Goal: Browse casually: Explore the website without a specific task or goal

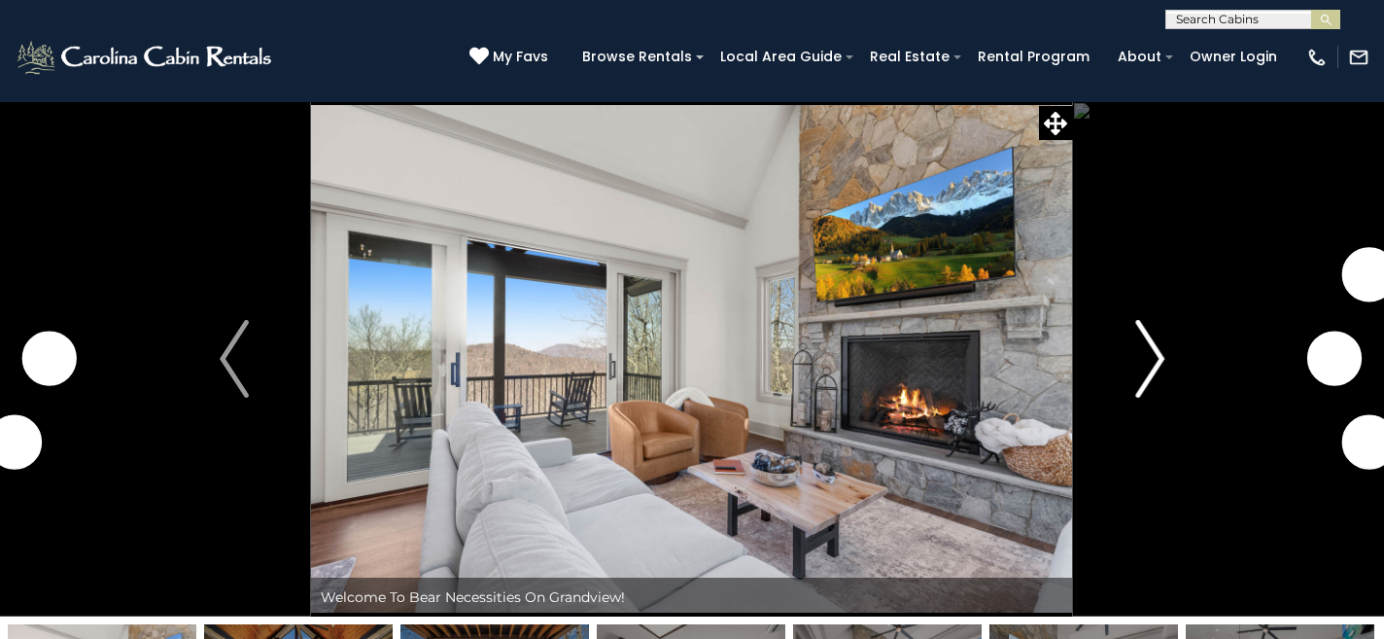
click at [1147, 375] on img "Next" at bounding box center [1149, 359] width 29 height 78
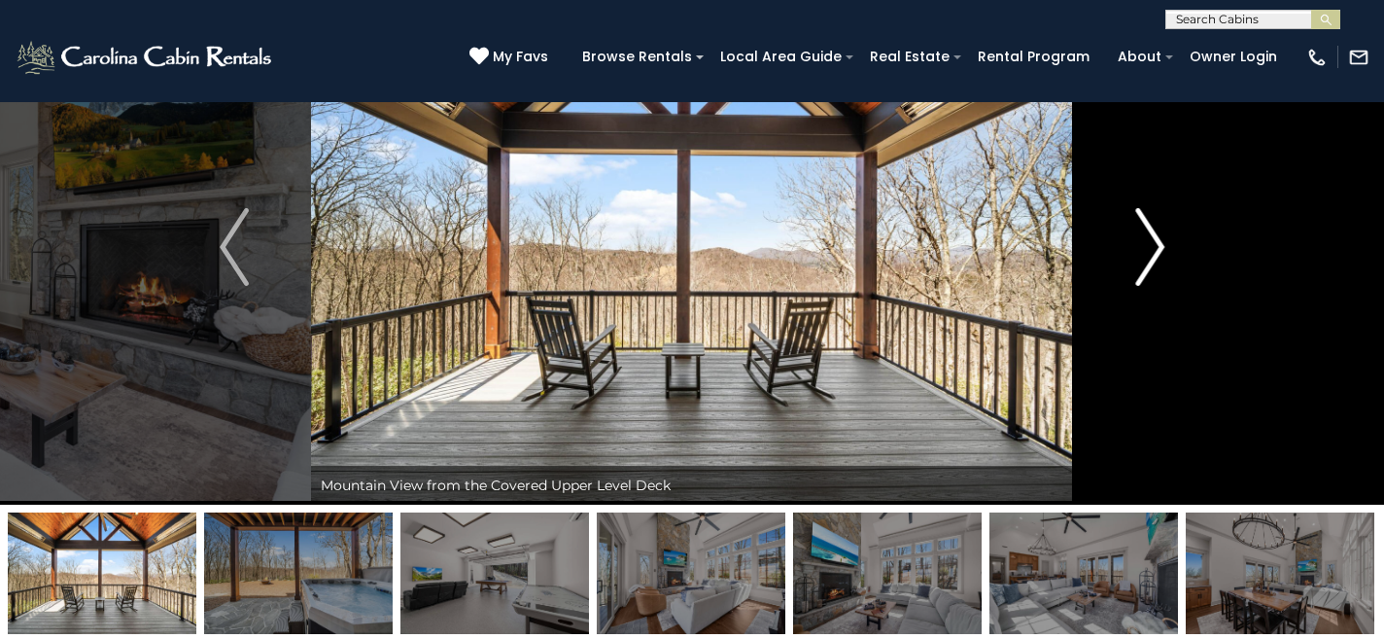
scroll to position [107, 0]
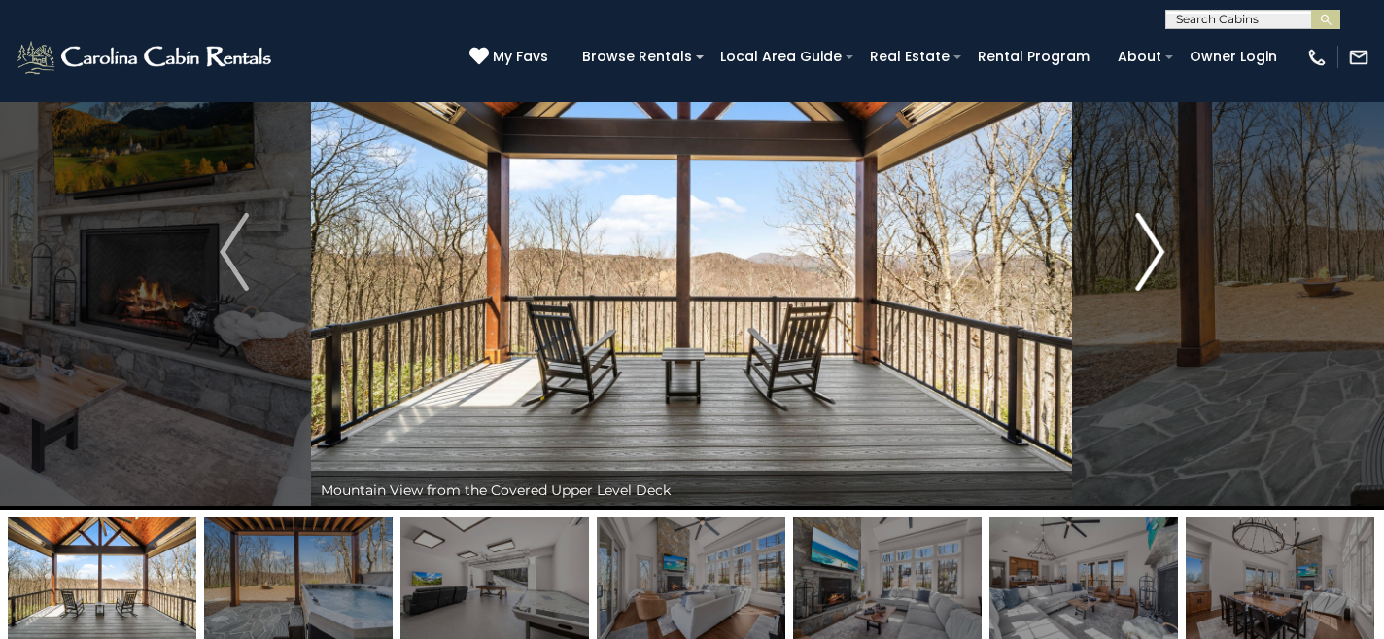
click at [1154, 255] on img "Next" at bounding box center [1149, 252] width 29 height 78
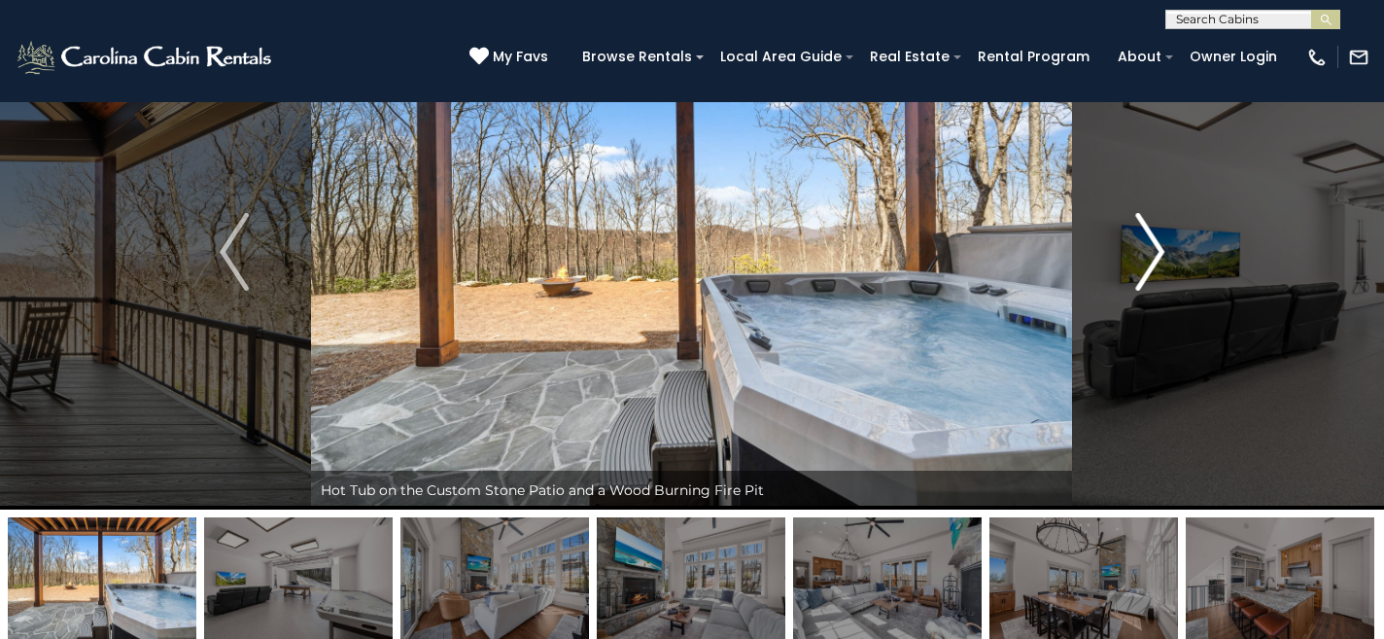
click at [1154, 255] on img "Next" at bounding box center [1149, 252] width 29 height 78
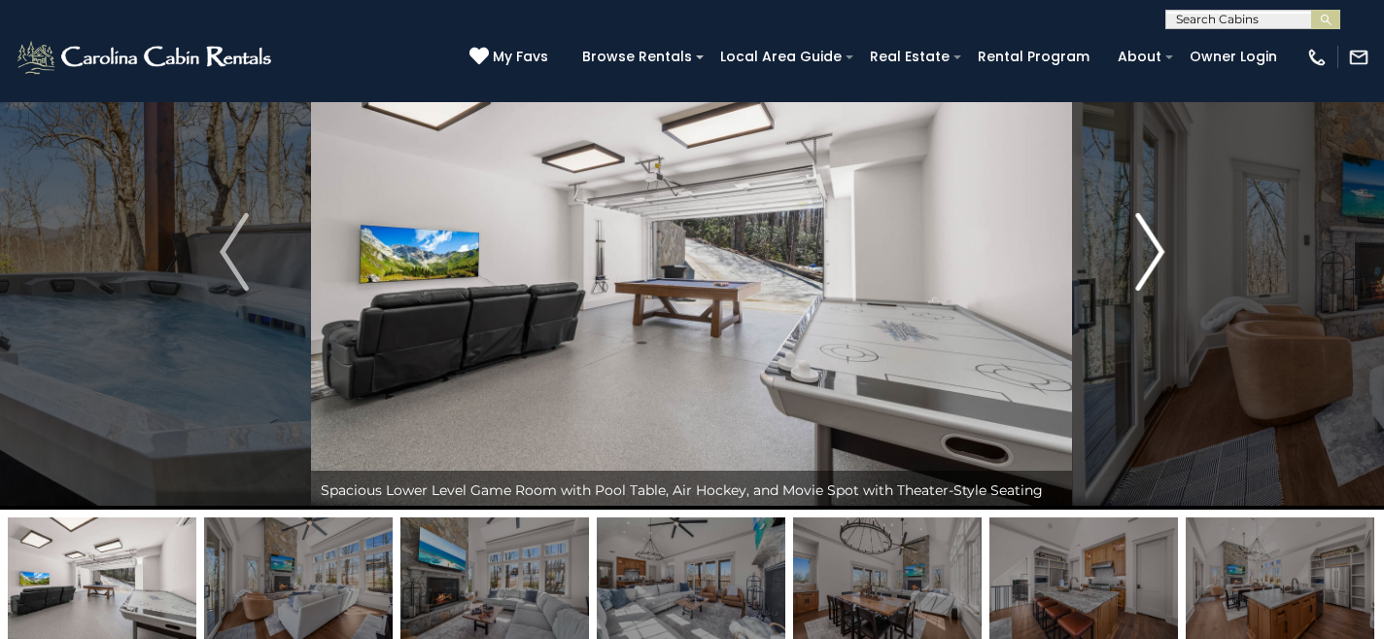
click at [1154, 255] on img "Next" at bounding box center [1149, 252] width 29 height 78
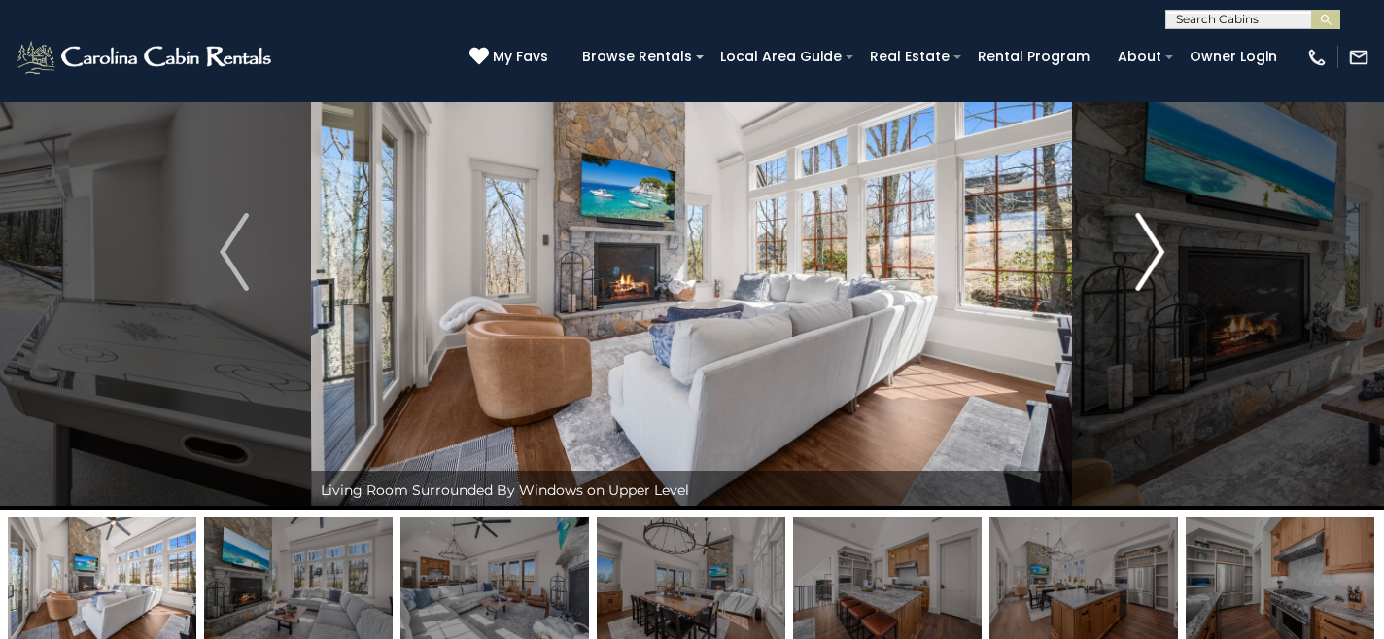
click at [1154, 255] on img "Next" at bounding box center [1149, 252] width 29 height 78
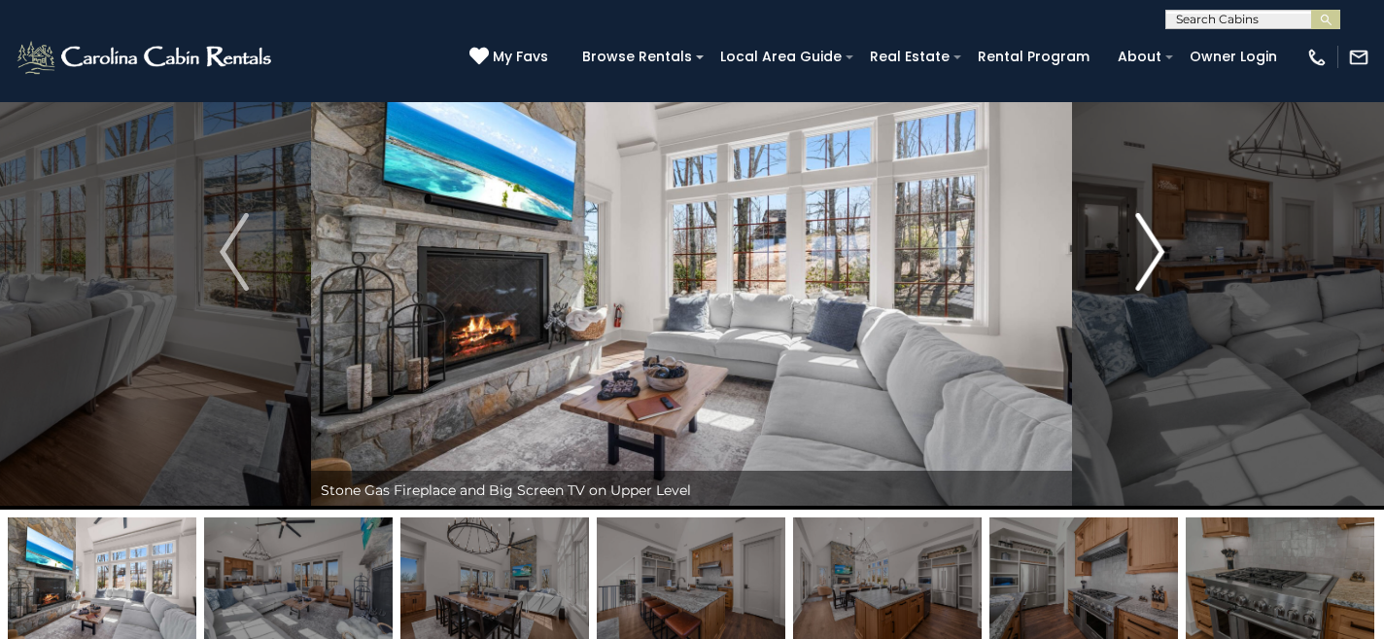
click at [1154, 255] on img "Next" at bounding box center [1149, 252] width 29 height 78
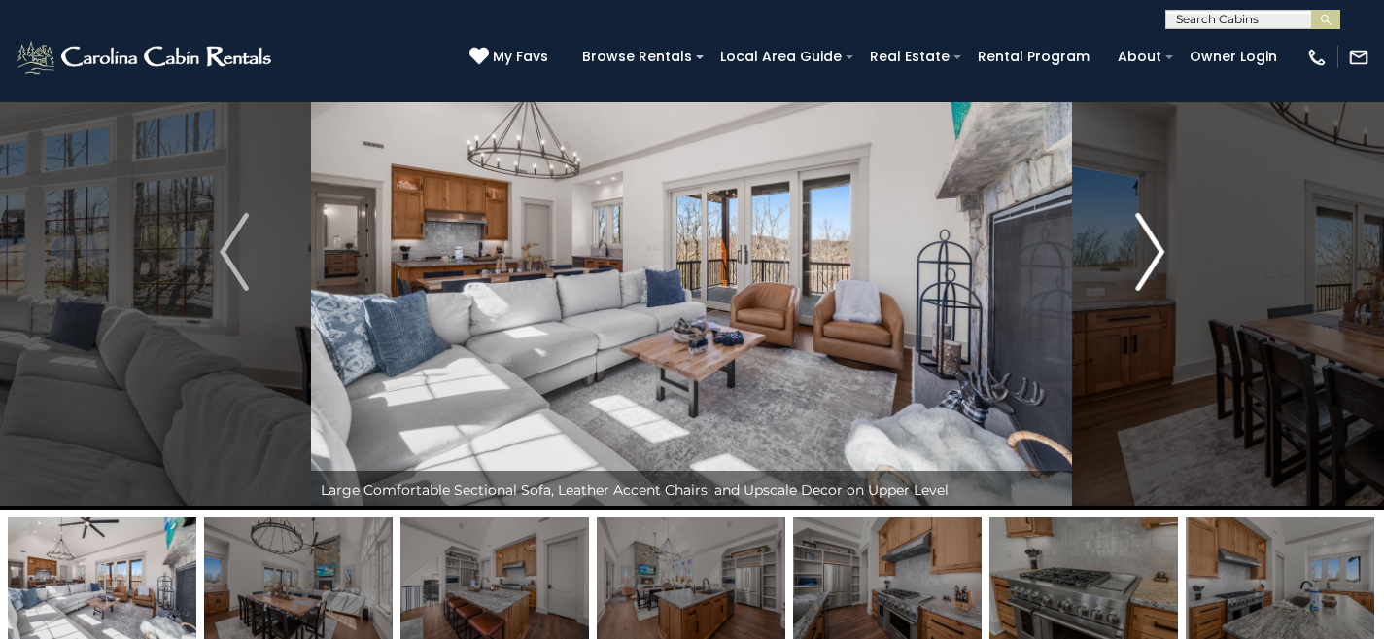
click at [1154, 255] on img "Next" at bounding box center [1149, 252] width 29 height 78
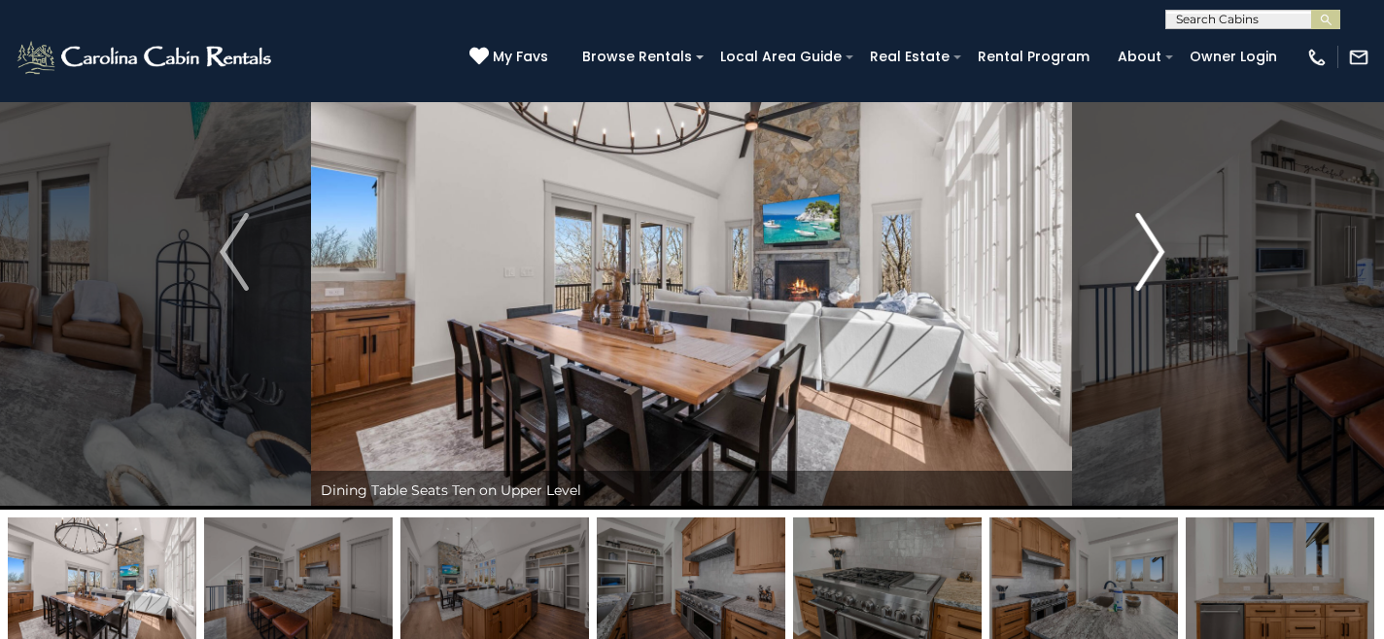
click at [1154, 255] on img "Next" at bounding box center [1149, 252] width 29 height 78
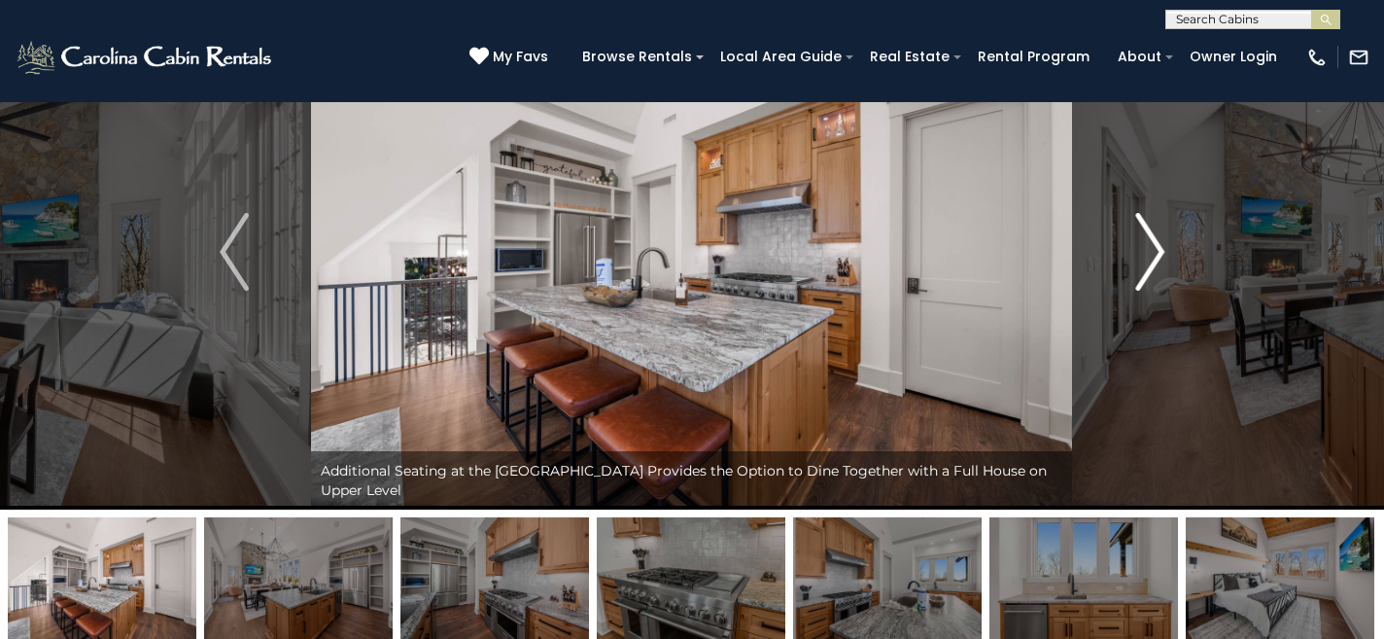
click at [1154, 255] on img "Next" at bounding box center [1149, 252] width 29 height 78
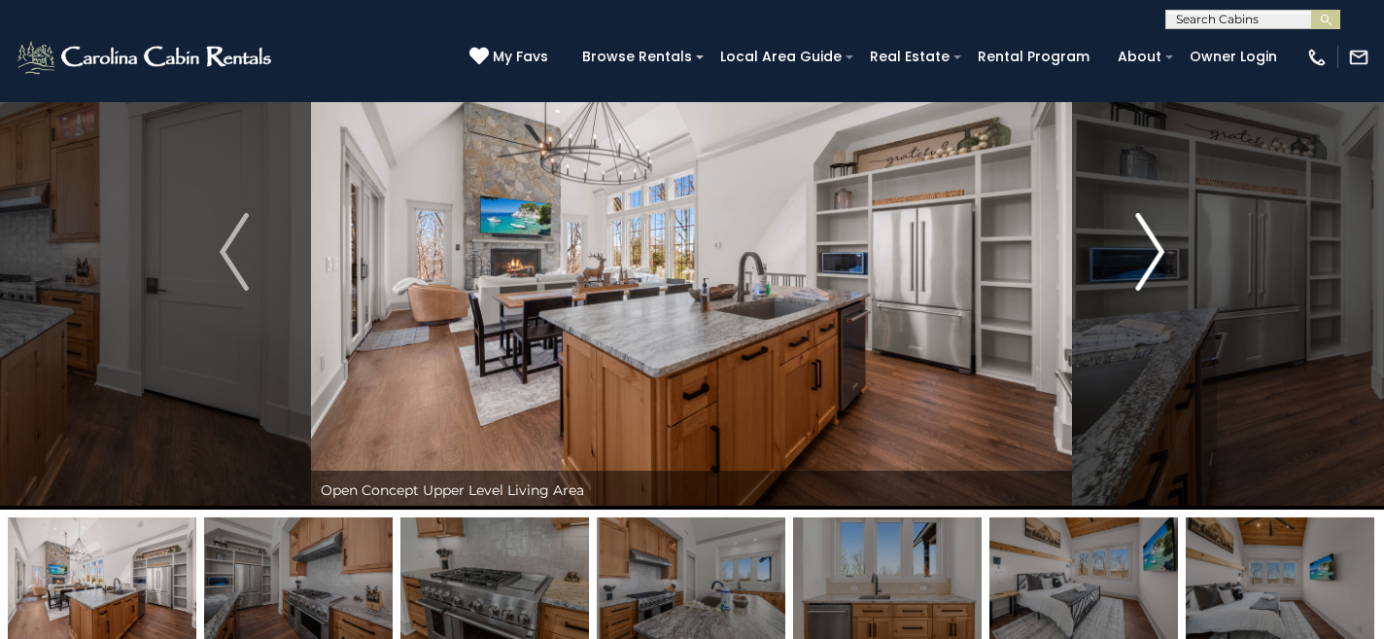
click at [1154, 255] on img "Next" at bounding box center [1149, 252] width 29 height 78
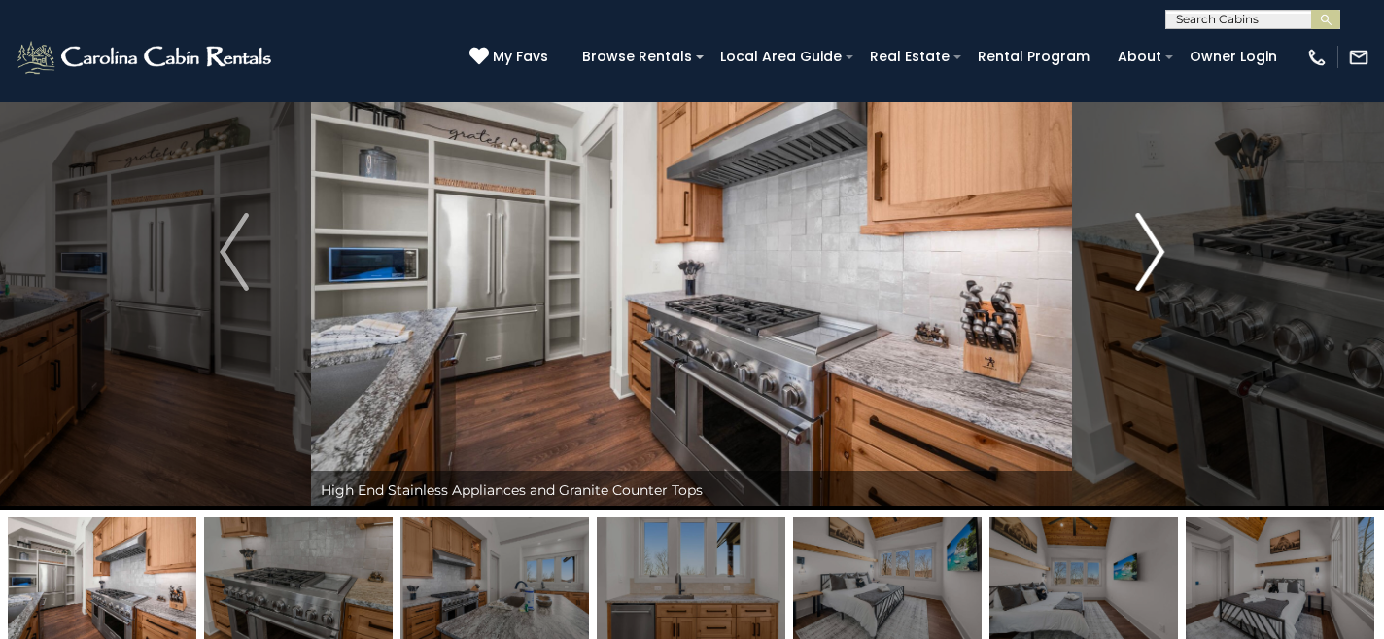
click at [1154, 255] on img "Next" at bounding box center [1149, 252] width 29 height 78
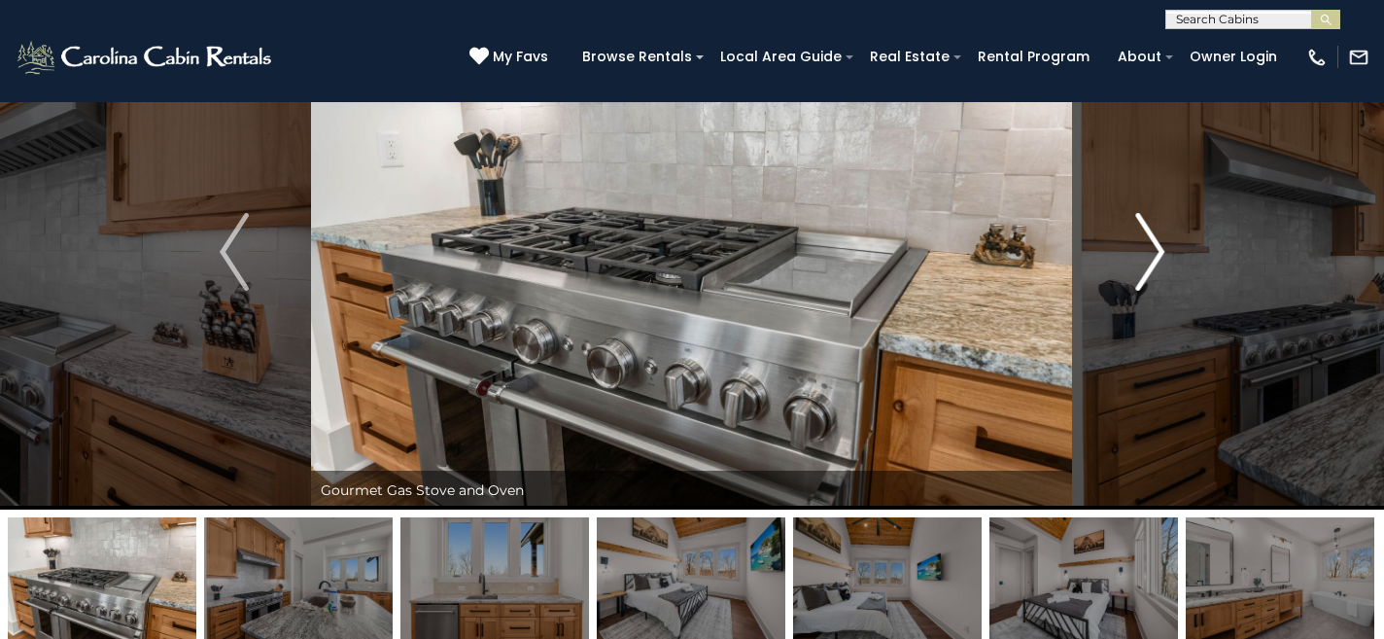
click at [1154, 255] on img "Next" at bounding box center [1149, 252] width 29 height 78
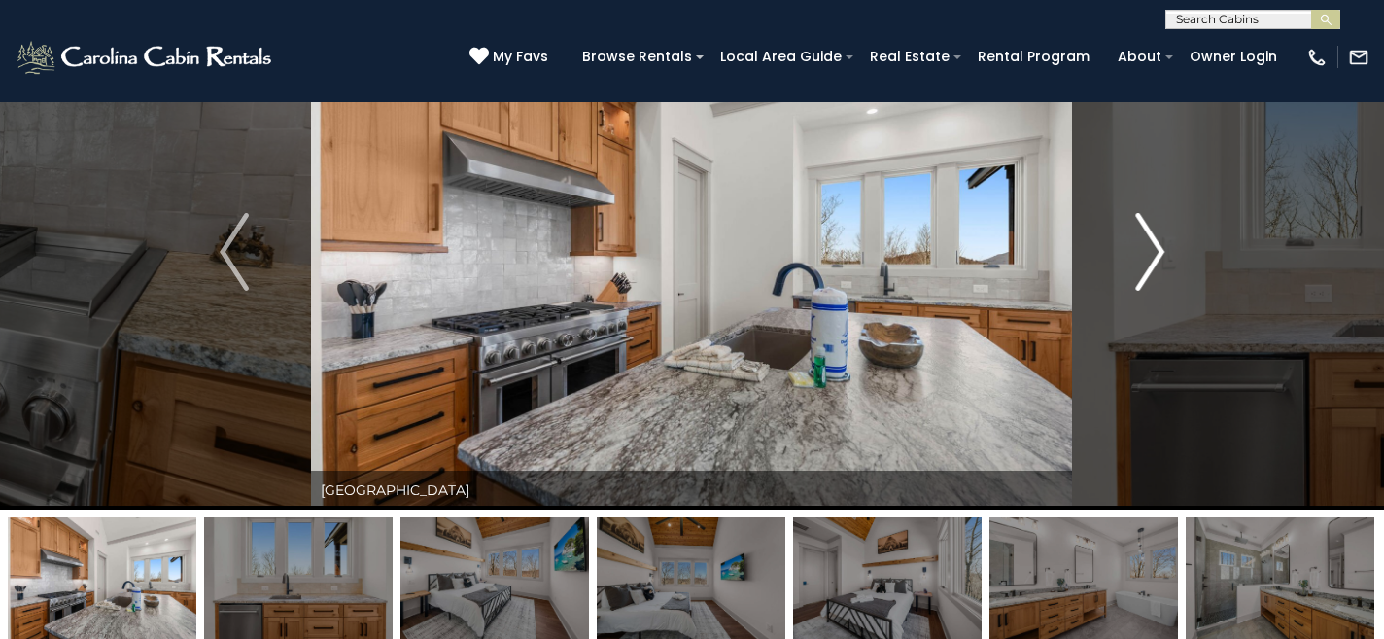
click at [1154, 255] on img "Next" at bounding box center [1149, 252] width 29 height 78
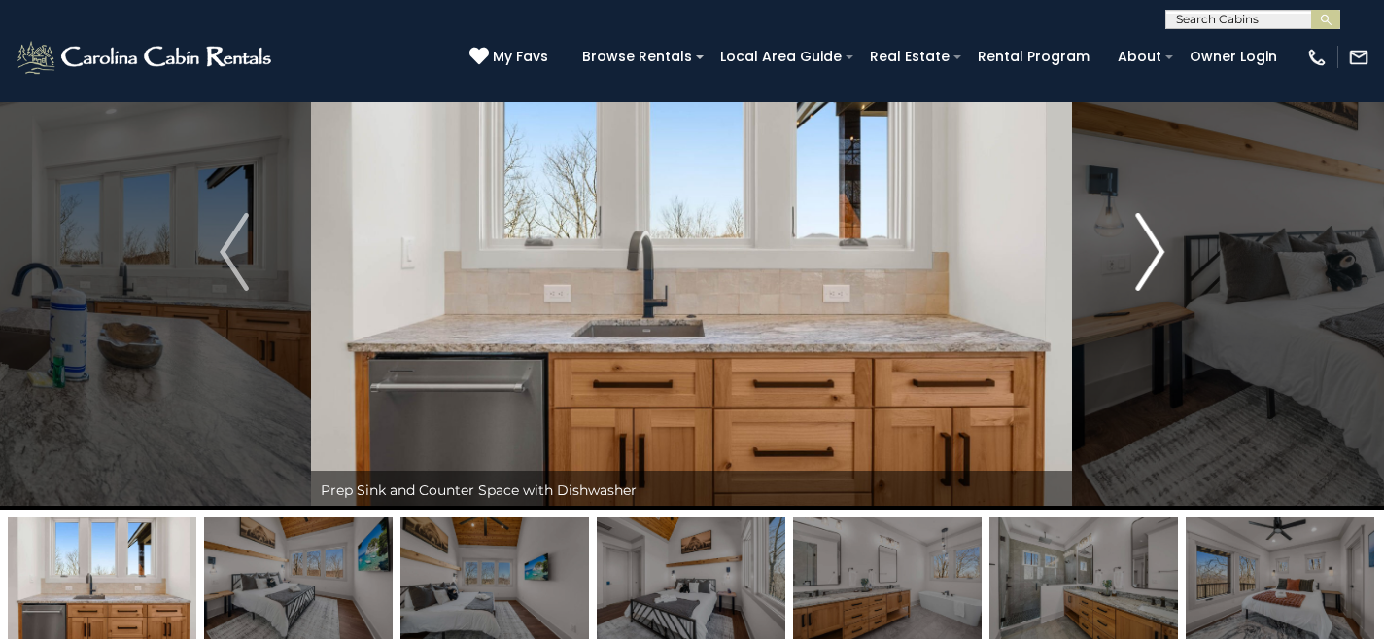
click at [1154, 255] on img "Next" at bounding box center [1149, 252] width 29 height 78
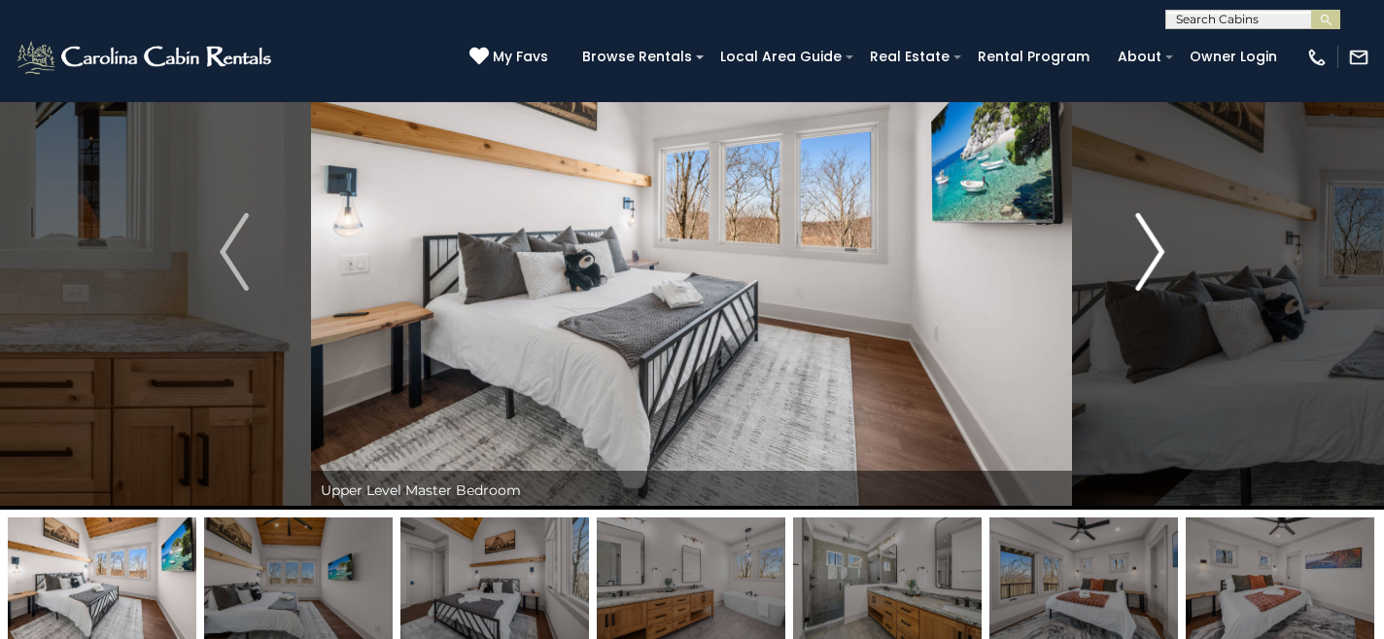
click at [1154, 255] on img "Next" at bounding box center [1149, 252] width 29 height 78
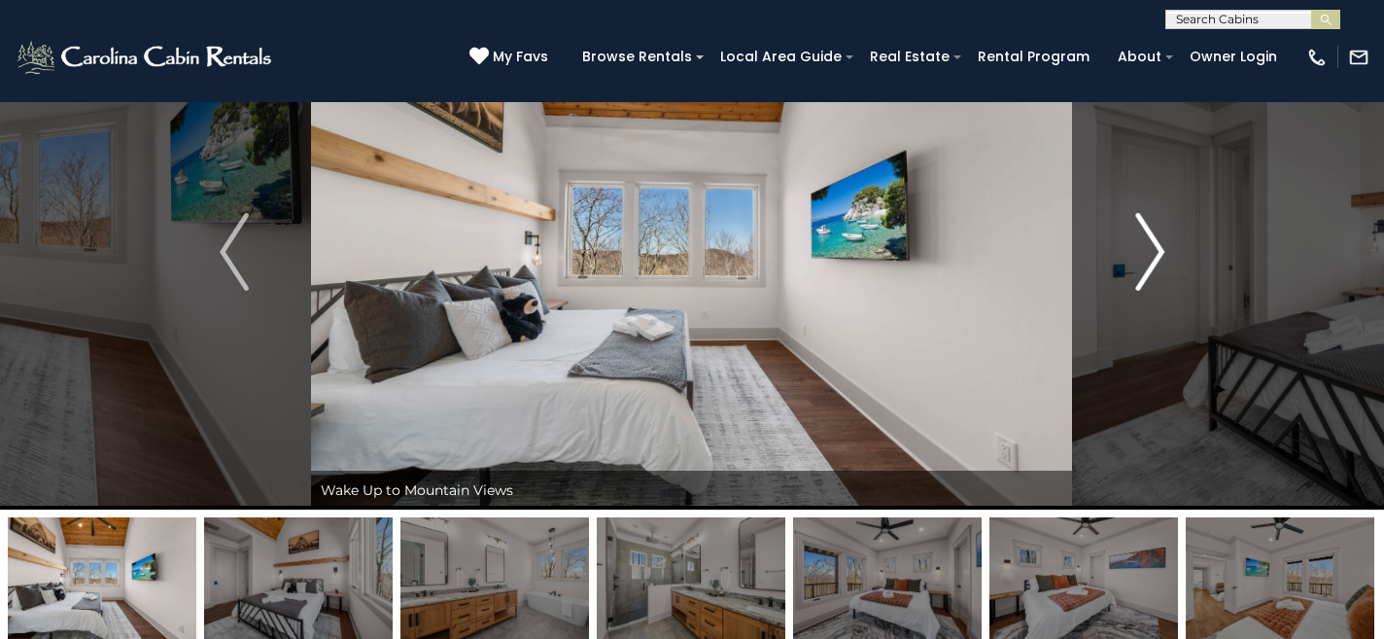
click at [1154, 255] on img "Next" at bounding box center [1149, 252] width 29 height 78
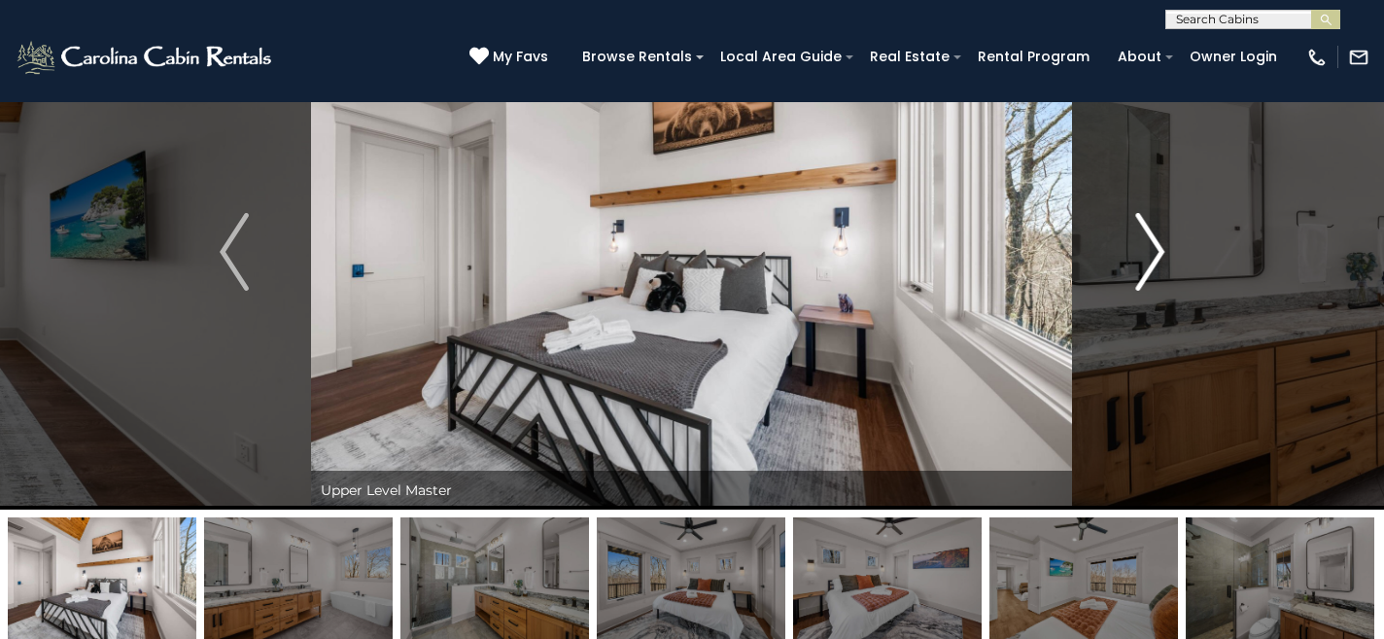
click at [1154, 255] on img "Next" at bounding box center [1149, 252] width 29 height 78
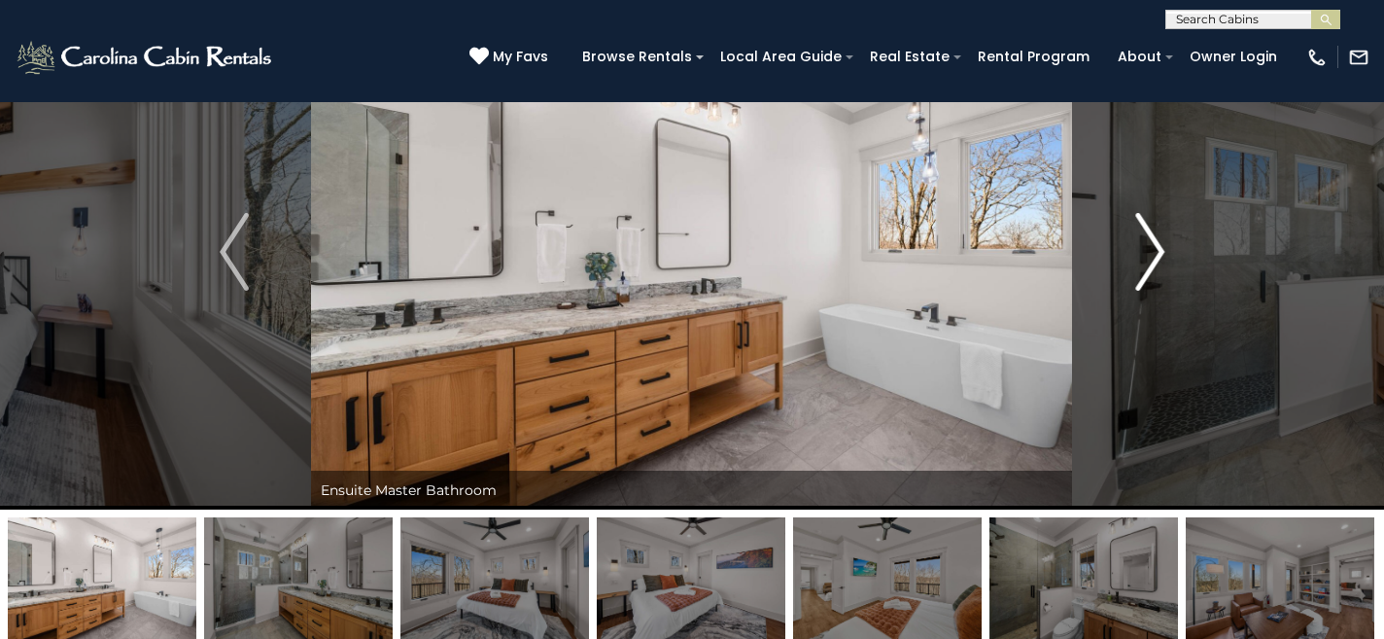
click at [1154, 255] on img "Next" at bounding box center [1149, 252] width 29 height 78
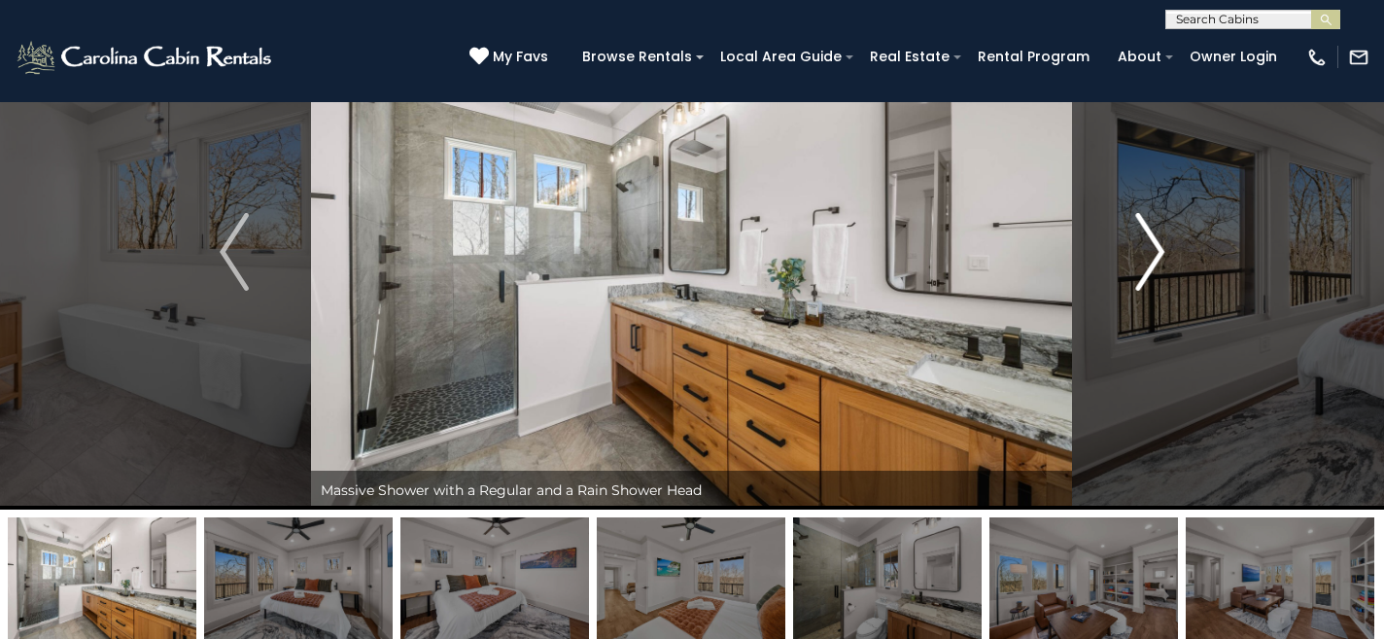
click at [1154, 255] on img "Next" at bounding box center [1149, 252] width 29 height 78
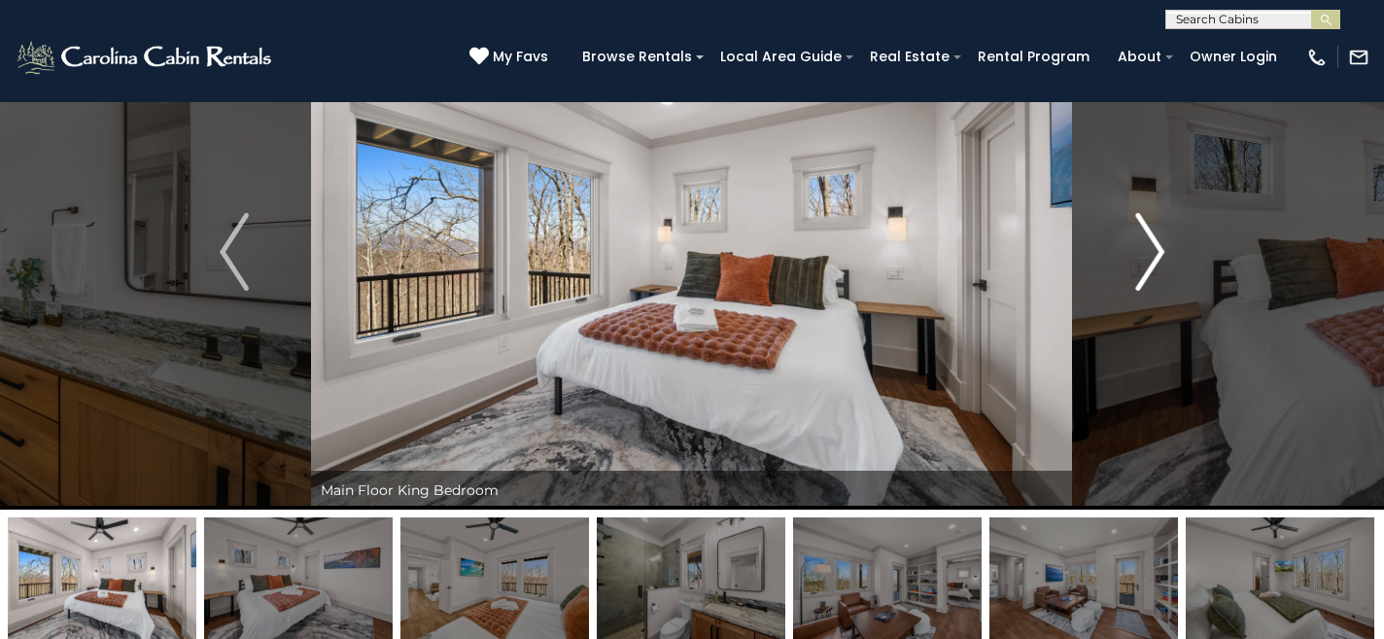
click at [1154, 255] on img "Next" at bounding box center [1149, 252] width 29 height 78
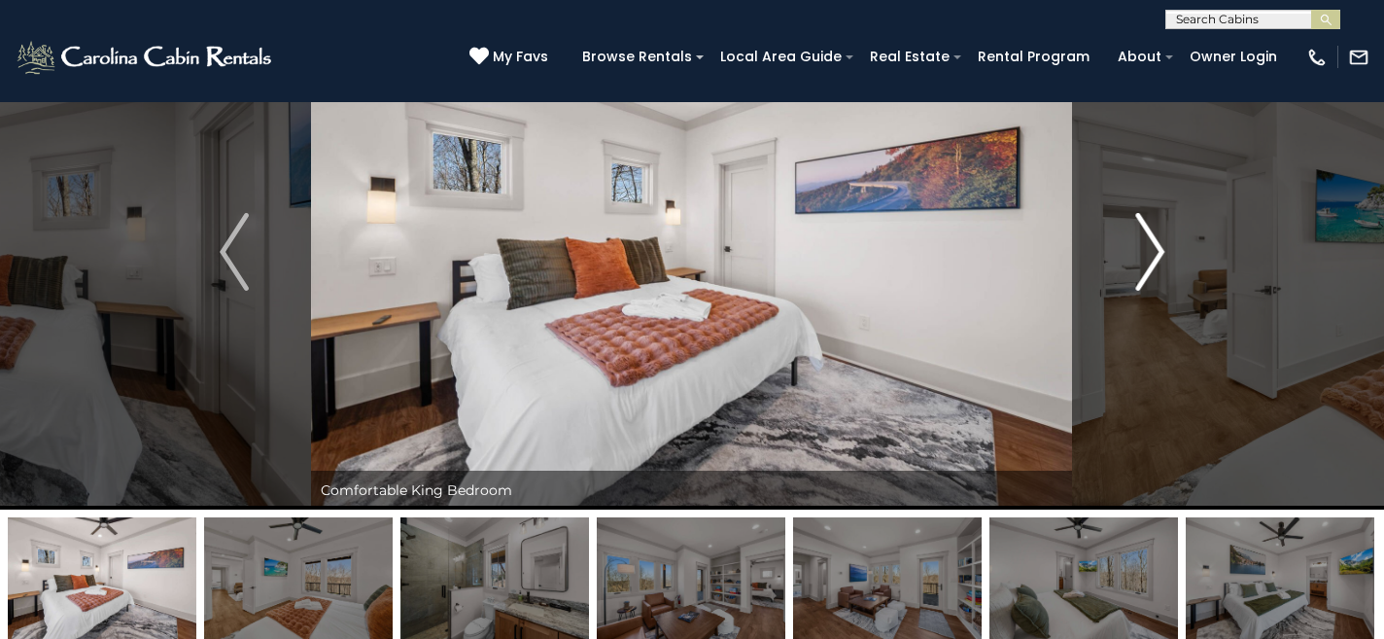
click at [1154, 255] on img "Next" at bounding box center [1149, 252] width 29 height 78
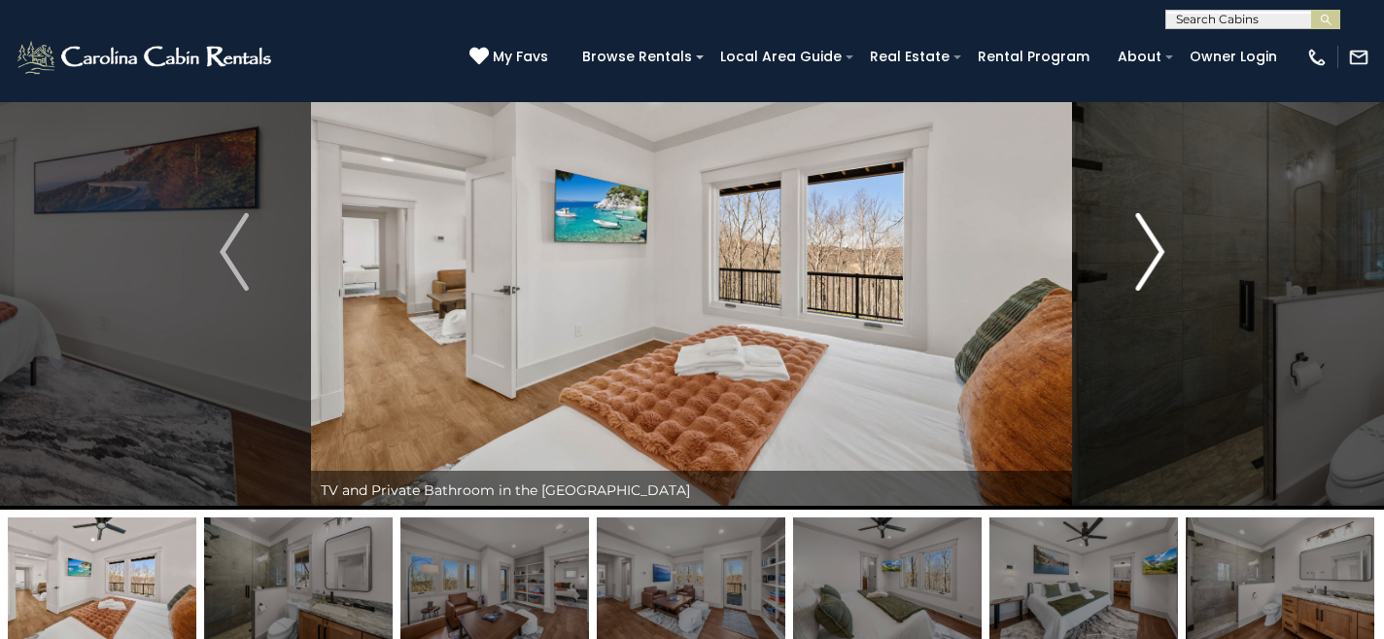
click at [1154, 255] on img "Next" at bounding box center [1149, 252] width 29 height 78
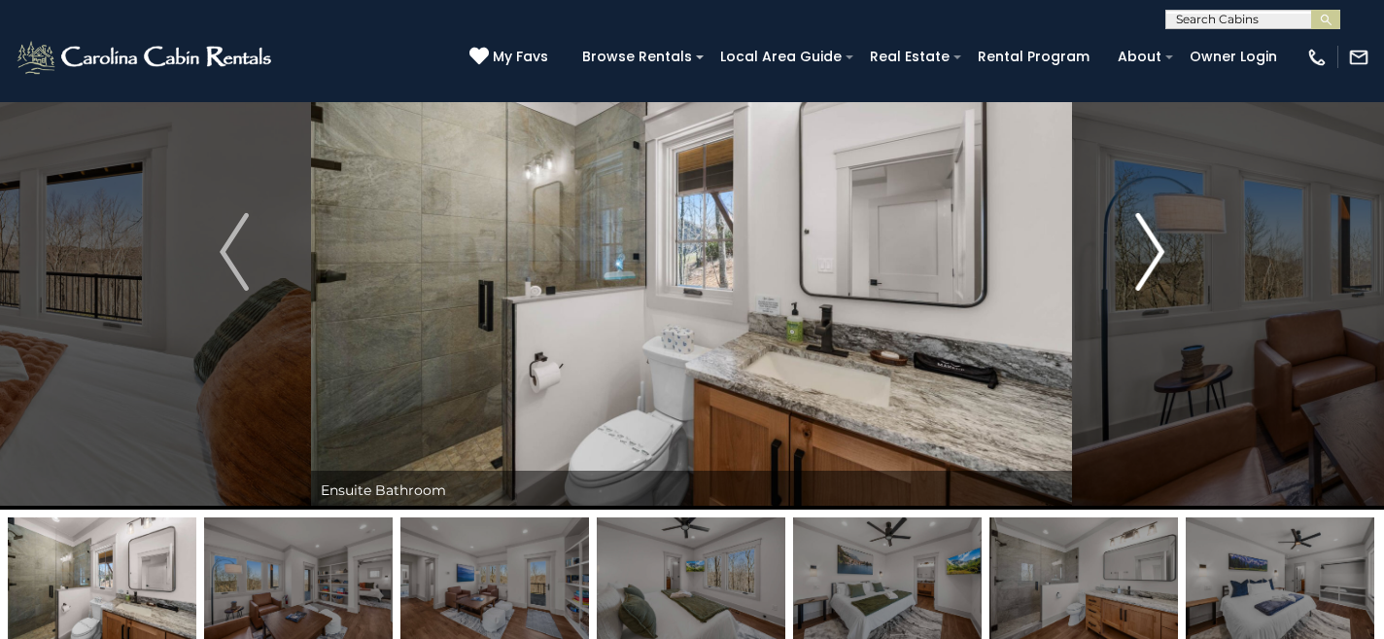
click at [1154, 255] on img "Next" at bounding box center [1149, 252] width 29 height 78
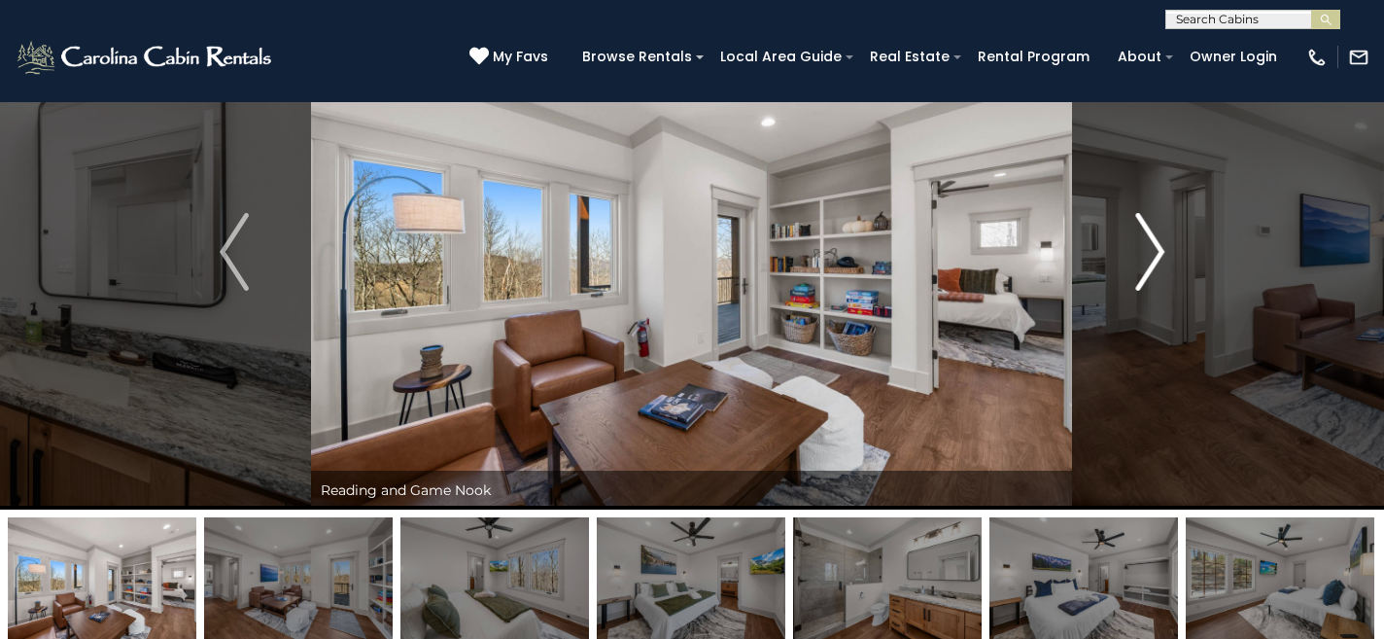
click at [1154, 255] on img "Next" at bounding box center [1149, 252] width 29 height 78
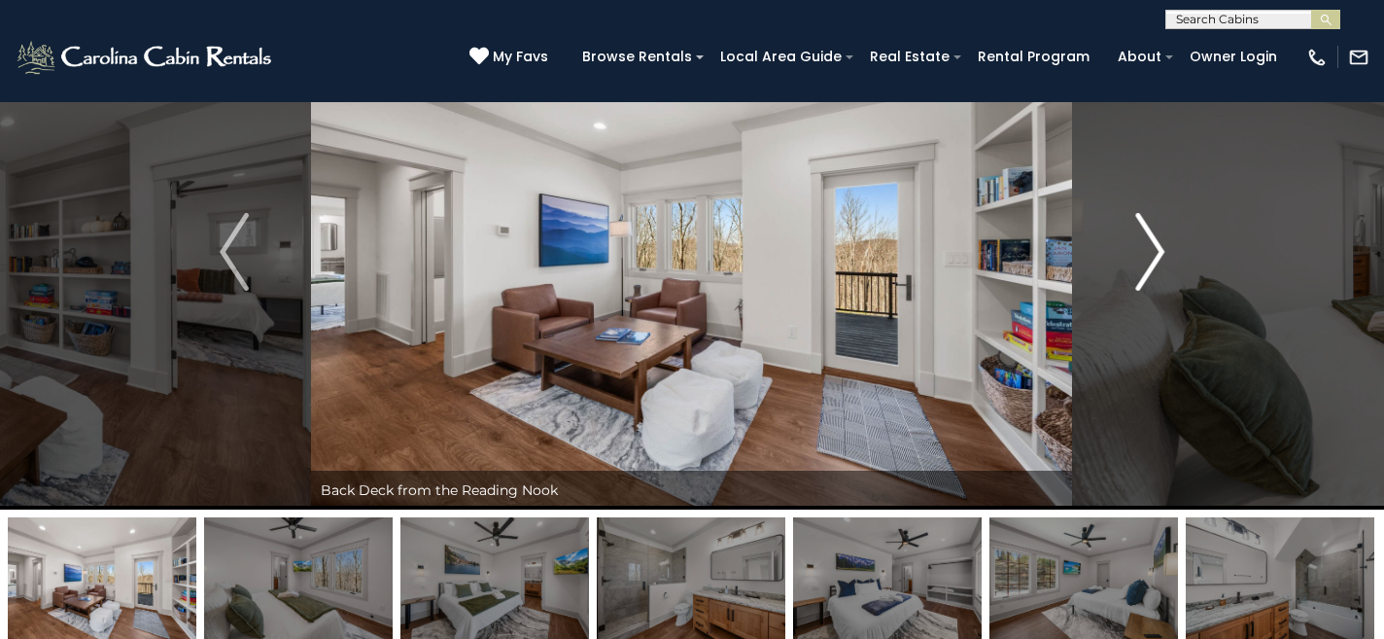
click at [1154, 255] on img "Next" at bounding box center [1149, 252] width 29 height 78
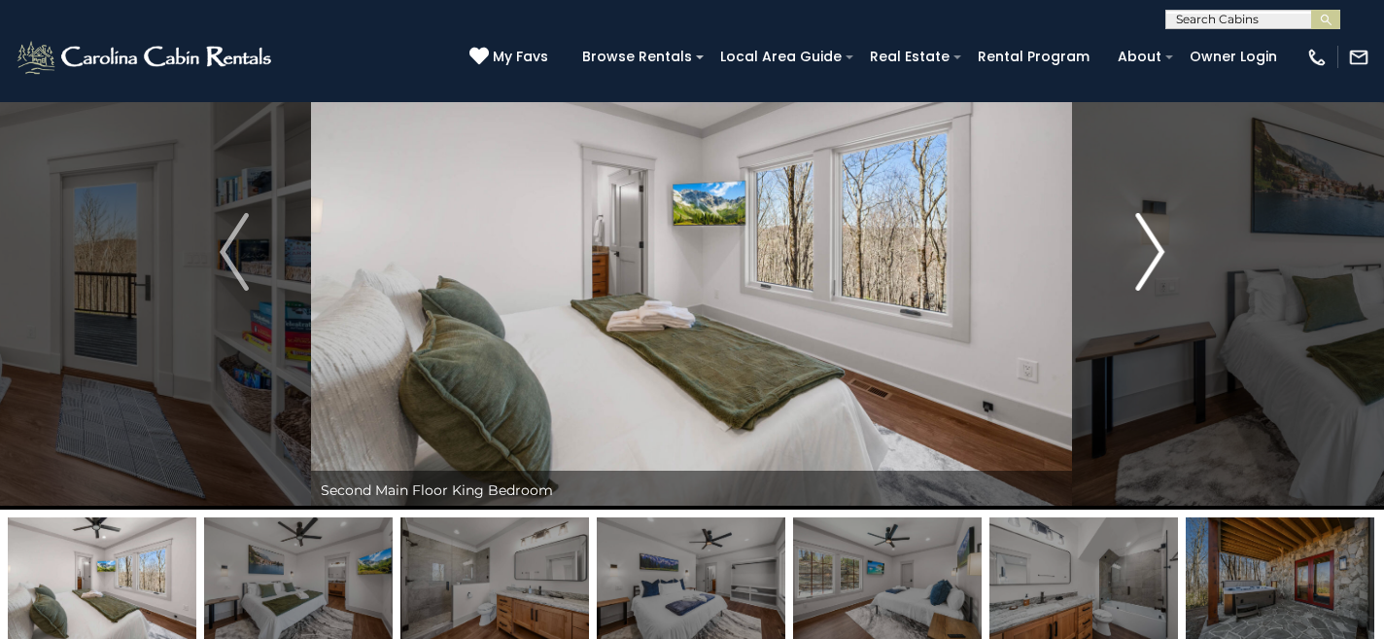
click at [1154, 255] on img "Next" at bounding box center [1149, 252] width 29 height 78
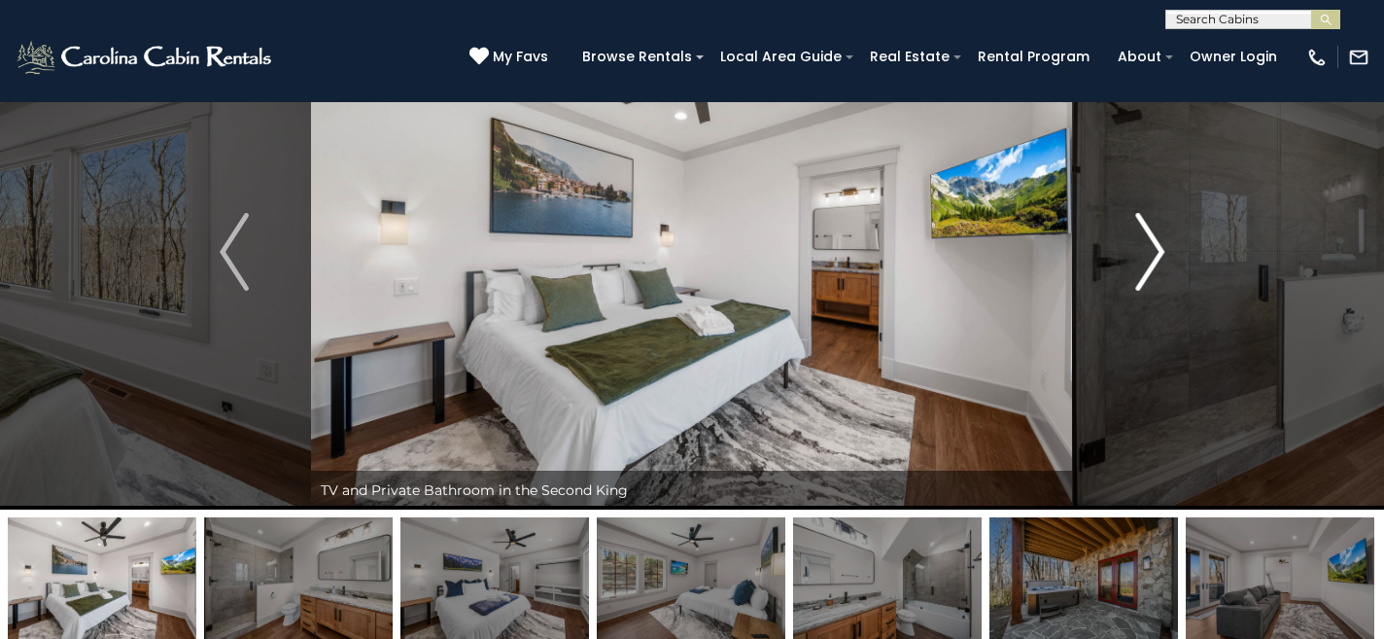
click at [1154, 255] on img "Next" at bounding box center [1149, 252] width 29 height 78
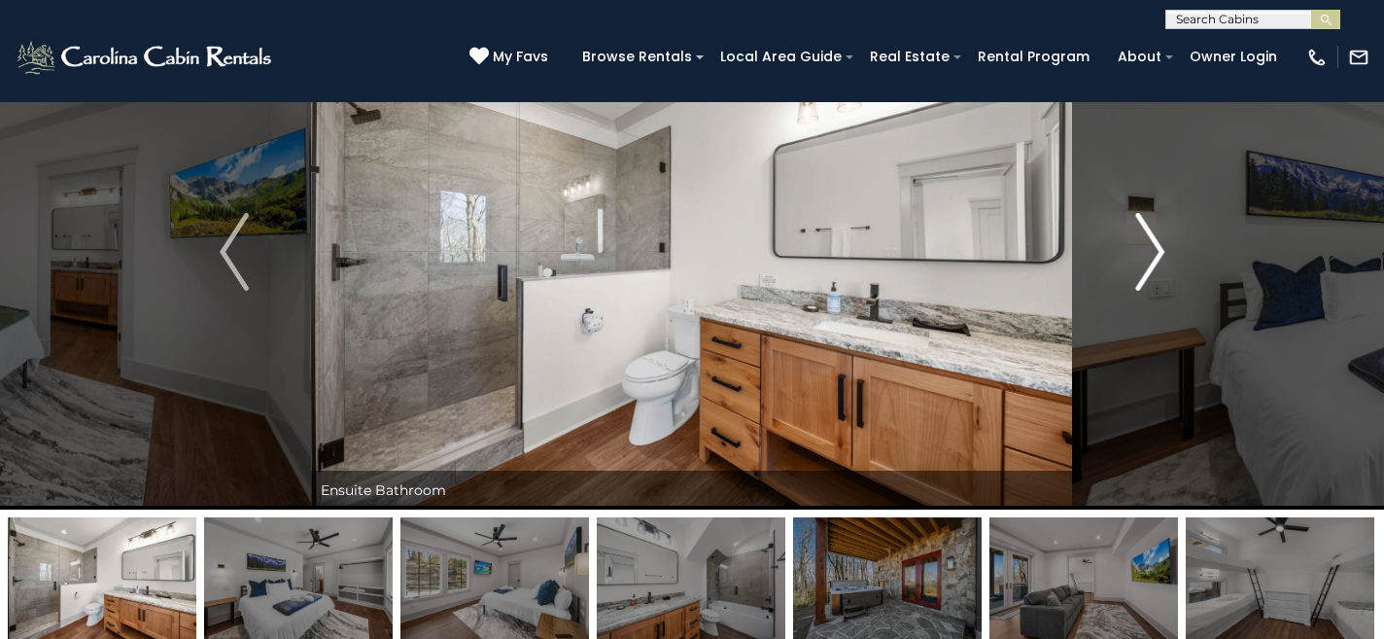
click at [1154, 255] on img "Next" at bounding box center [1149, 252] width 29 height 78
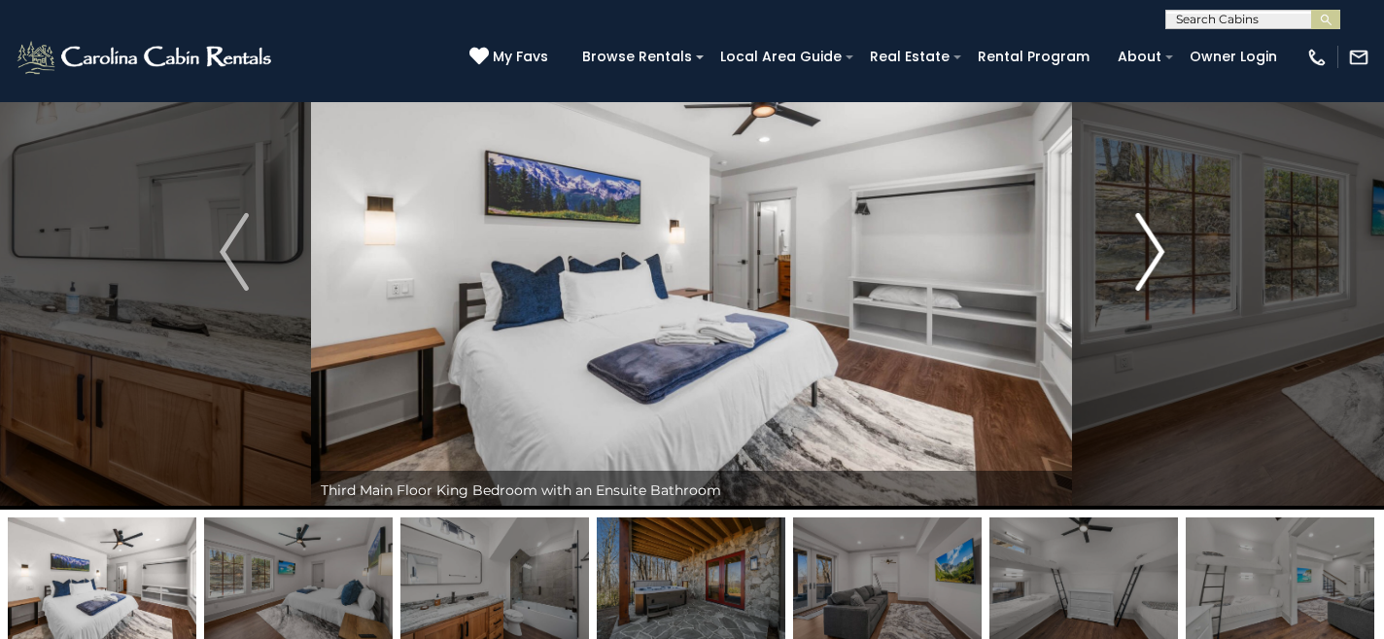
click at [1154, 255] on img "Next" at bounding box center [1149, 252] width 29 height 78
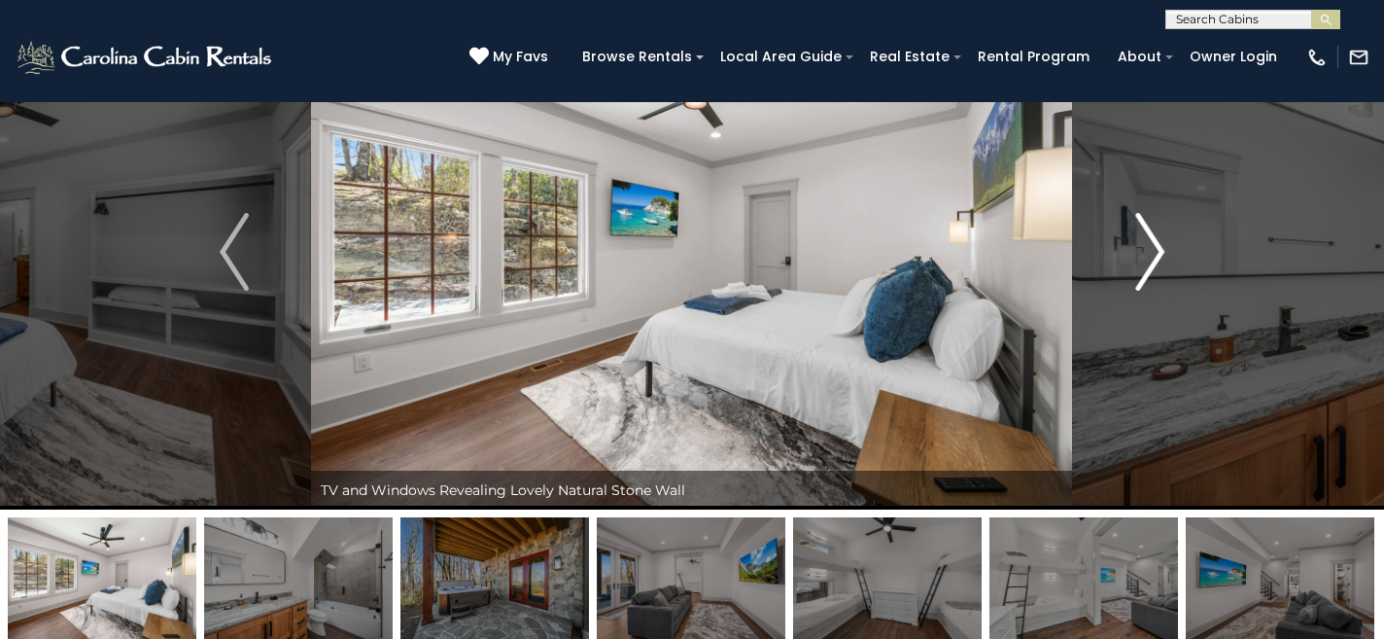
click at [1154, 255] on img "Next" at bounding box center [1149, 252] width 29 height 78
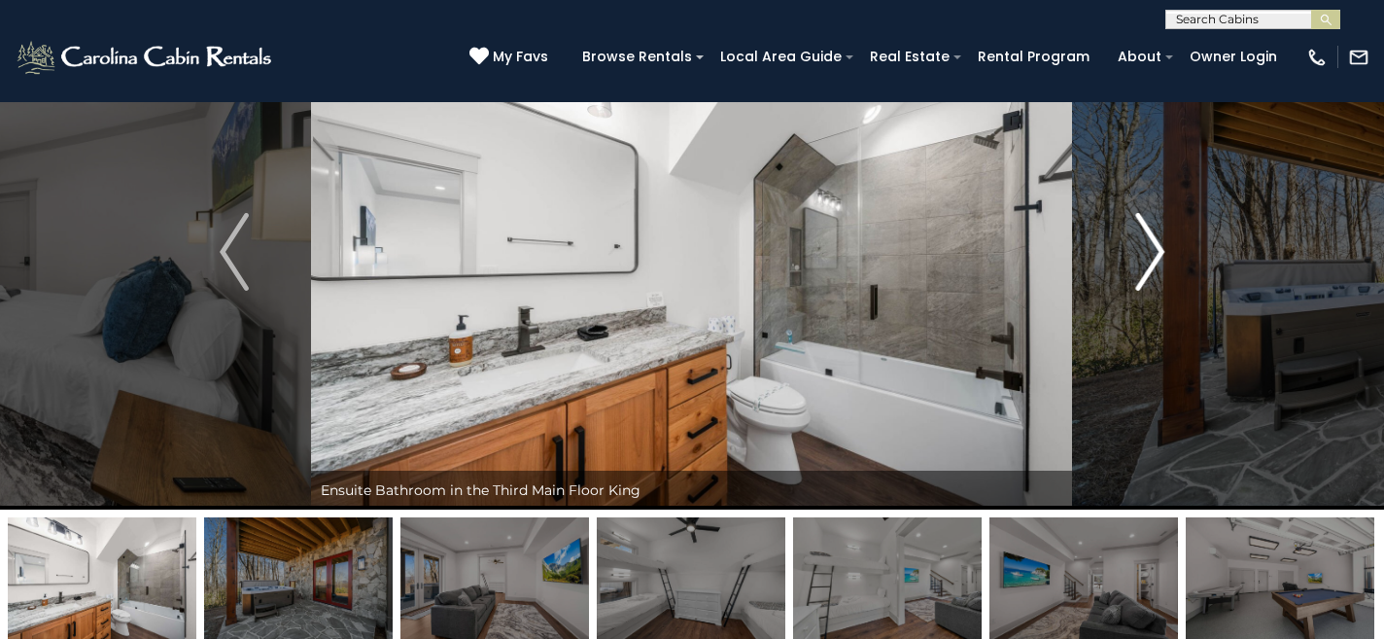
click at [1154, 255] on img "Next" at bounding box center [1149, 252] width 29 height 78
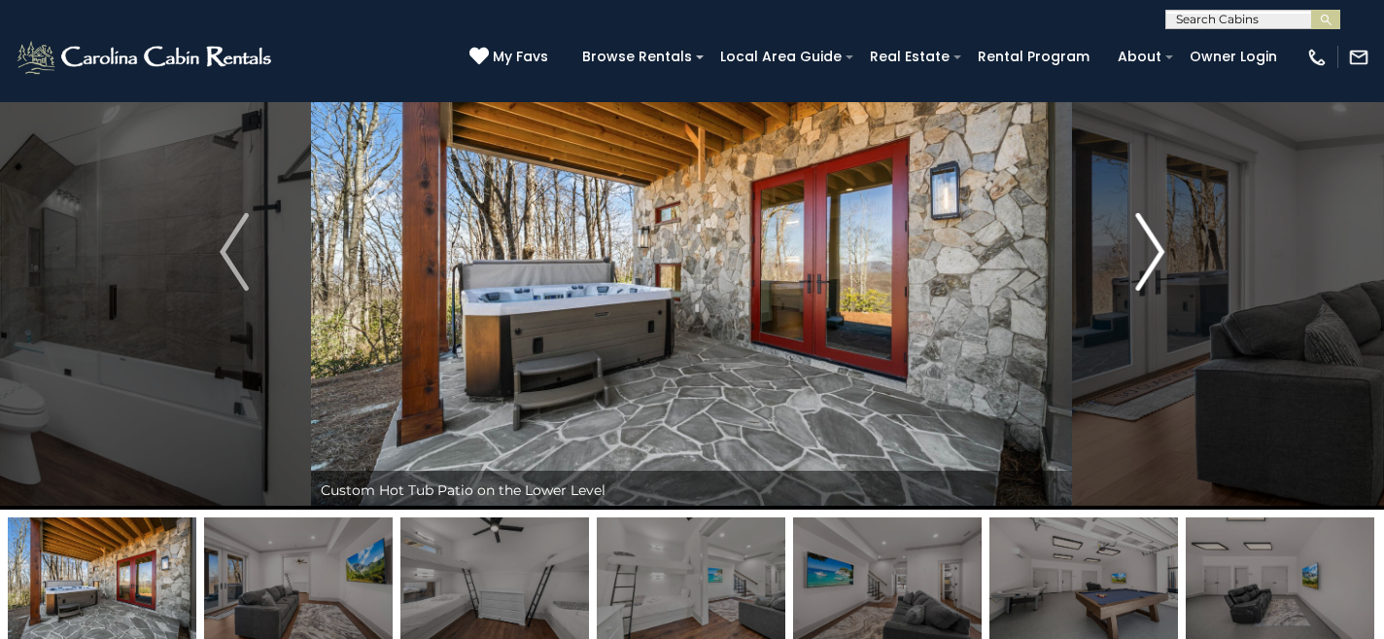
click at [1154, 255] on img "Next" at bounding box center [1149, 252] width 29 height 78
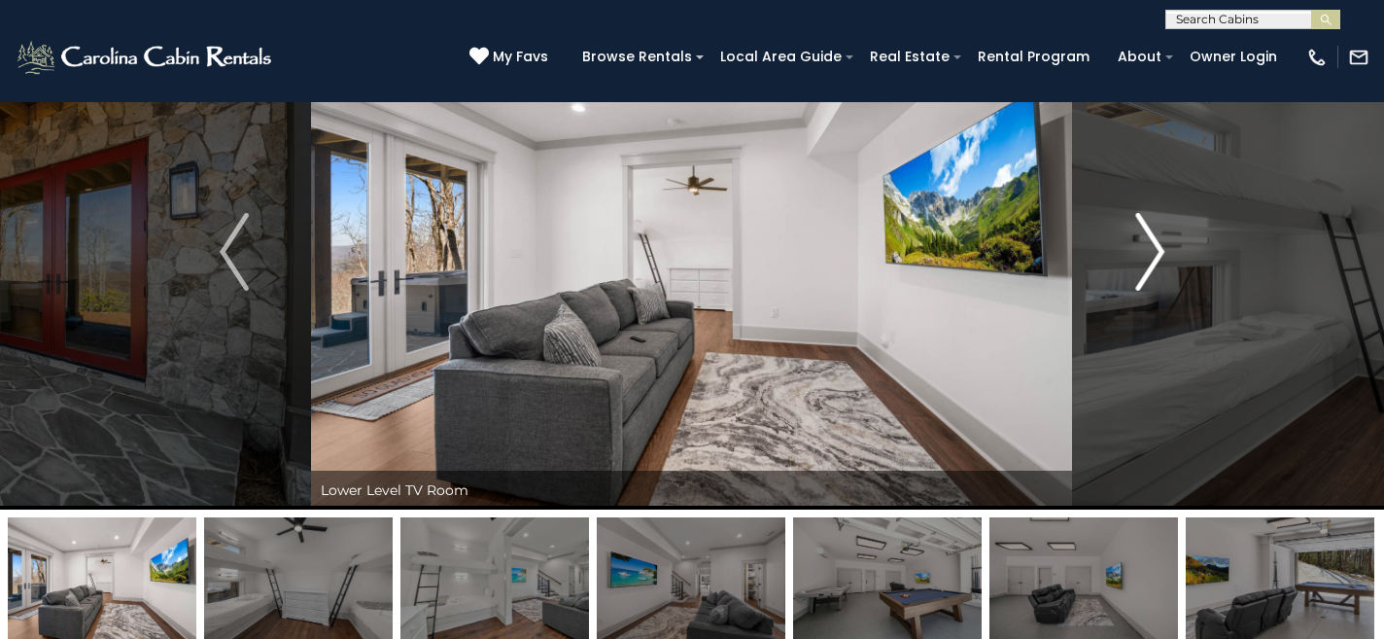
click at [1154, 255] on img "Next" at bounding box center [1149, 252] width 29 height 78
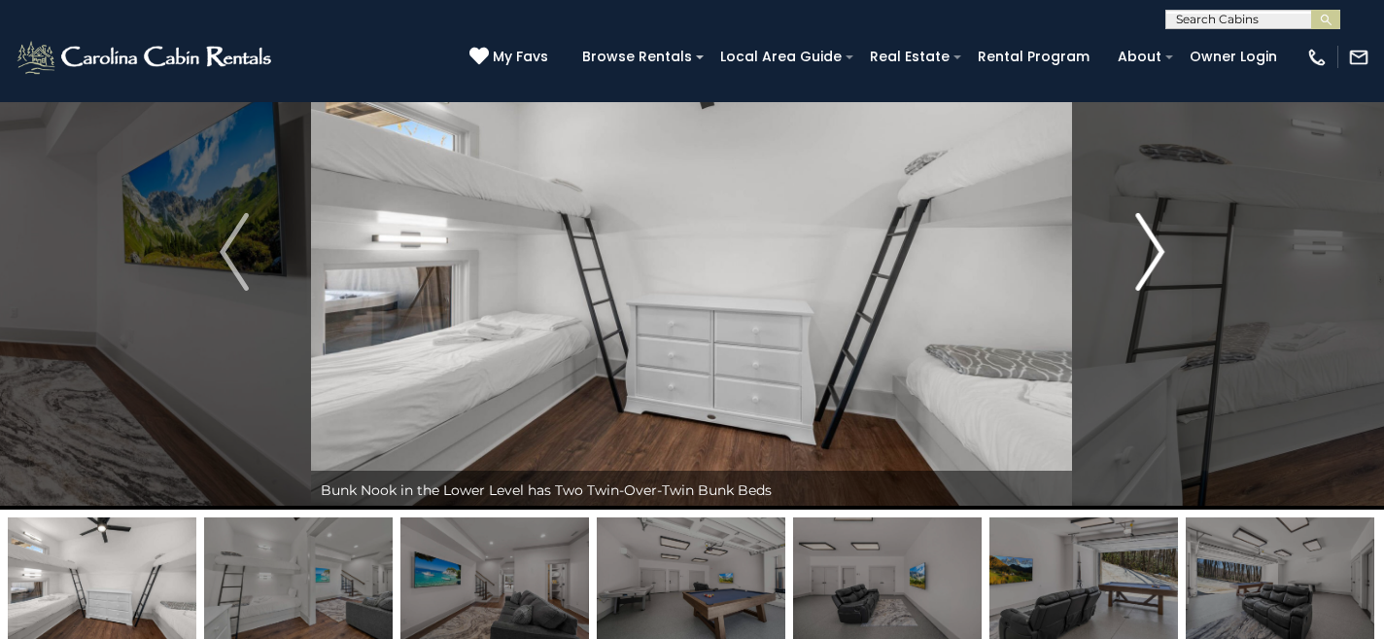
click at [1154, 255] on img "Next" at bounding box center [1149, 252] width 29 height 78
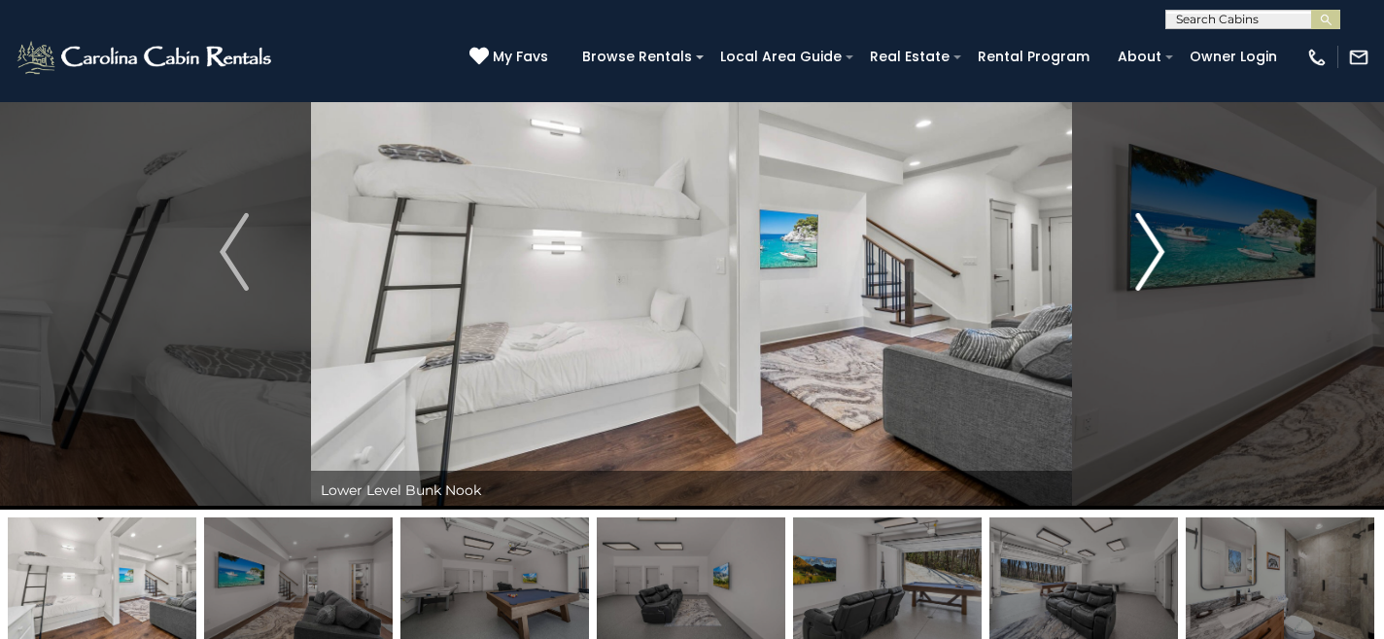
click at [1154, 255] on img "Next" at bounding box center [1149, 252] width 29 height 78
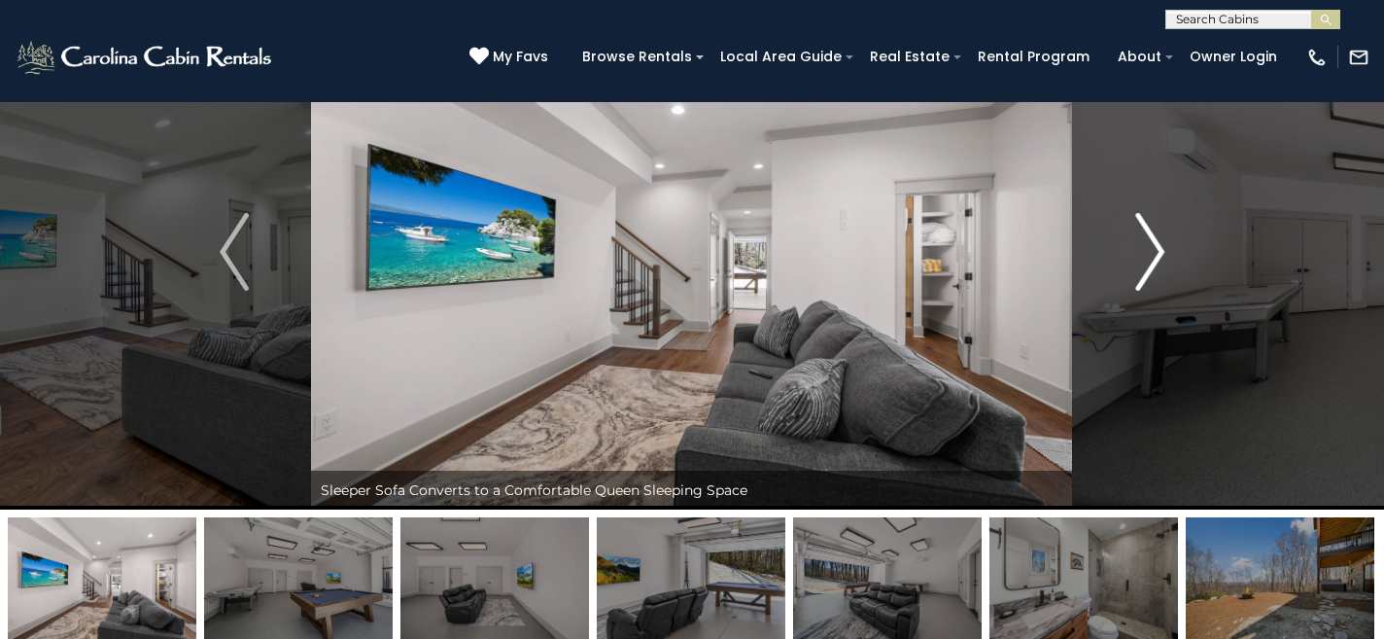
click at [1154, 255] on img "Next" at bounding box center [1149, 252] width 29 height 78
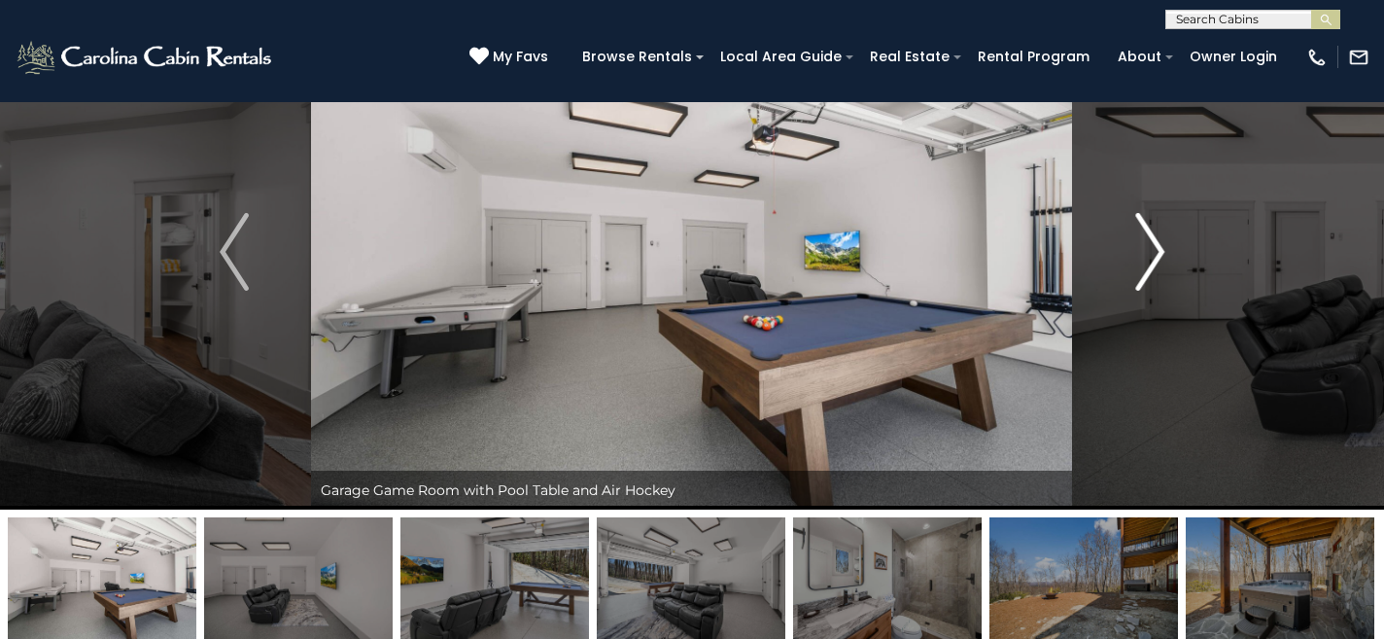
click at [1154, 255] on img "Next" at bounding box center [1149, 252] width 29 height 78
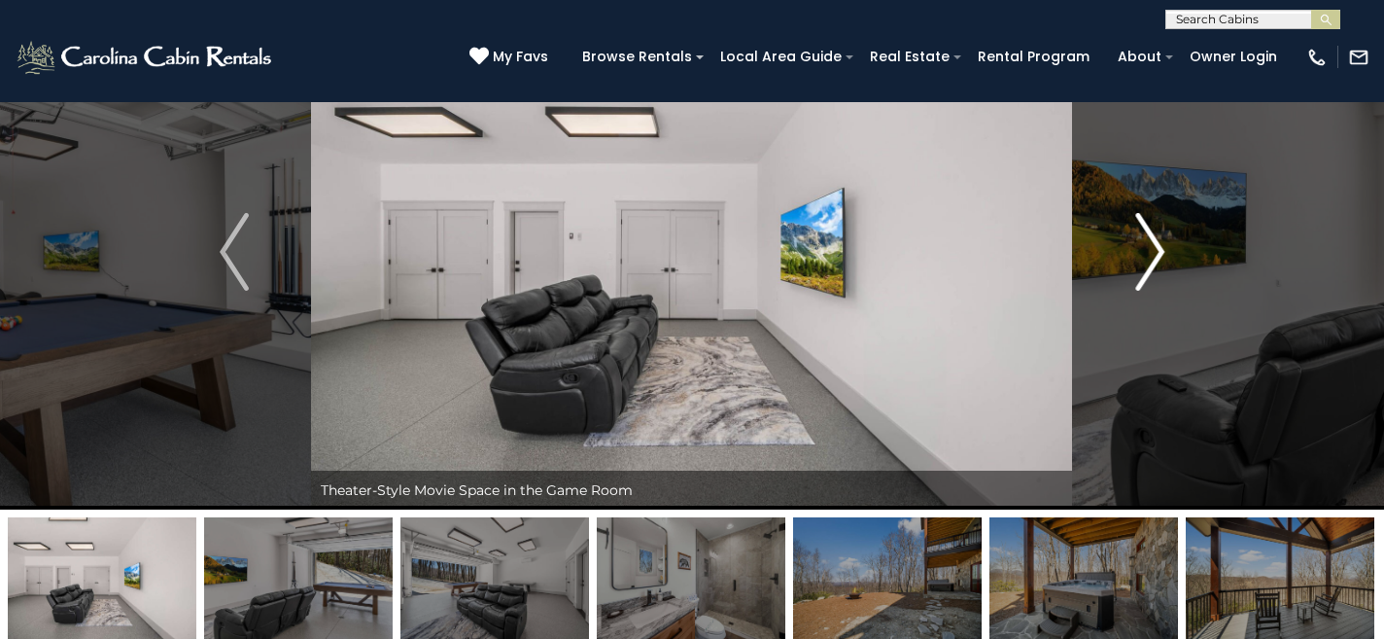
click at [1154, 255] on img "Next" at bounding box center [1149, 252] width 29 height 78
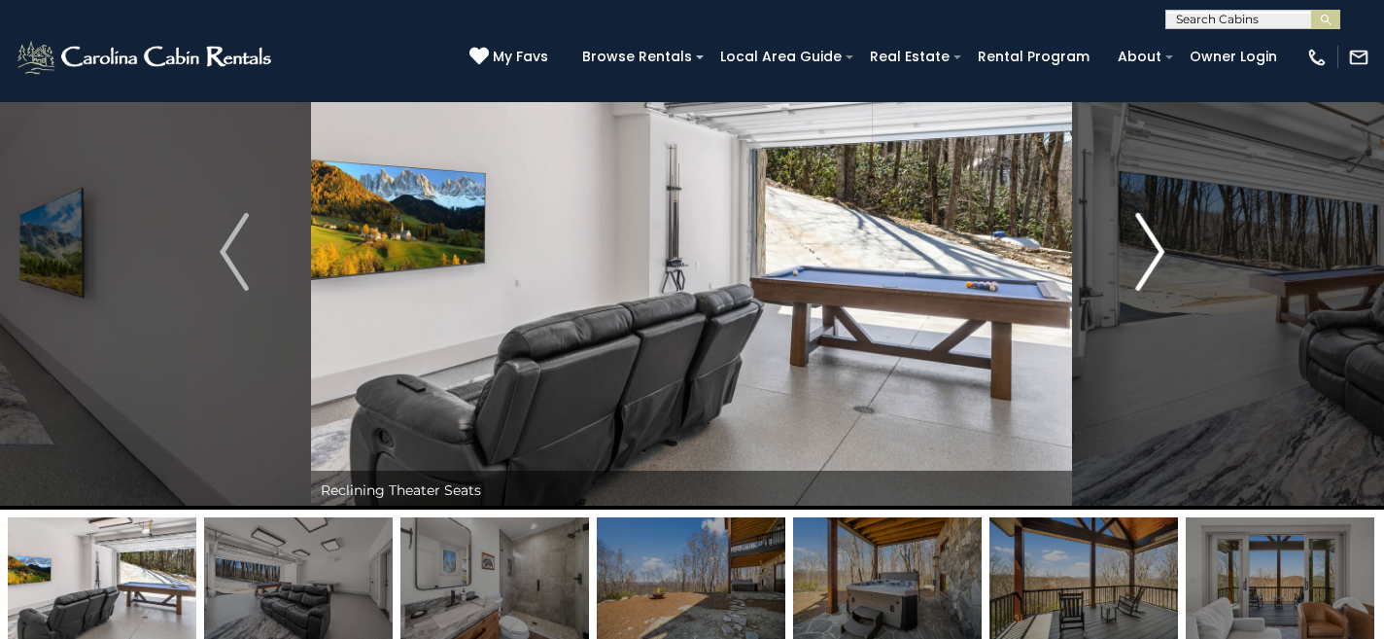
click at [1154, 255] on img "Next" at bounding box center [1149, 252] width 29 height 78
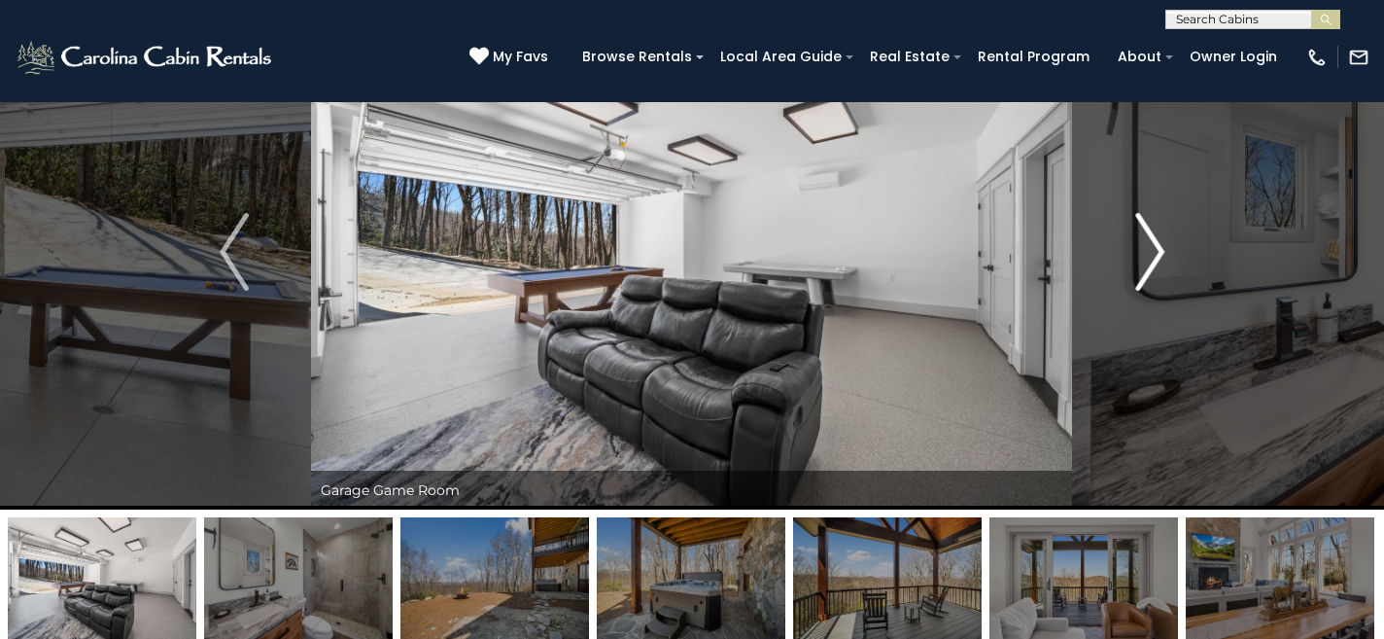
click at [1154, 255] on img "Next" at bounding box center [1149, 252] width 29 height 78
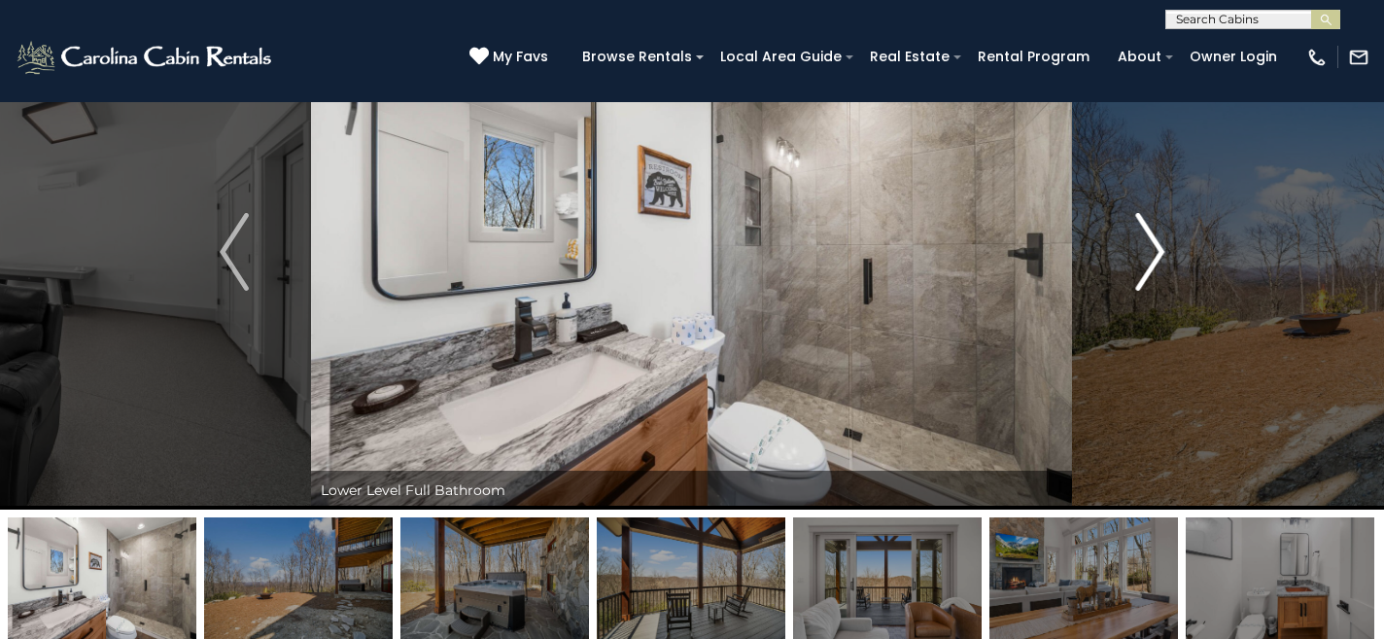
click at [1154, 255] on img "Next" at bounding box center [1149, 252] width 29 height 78
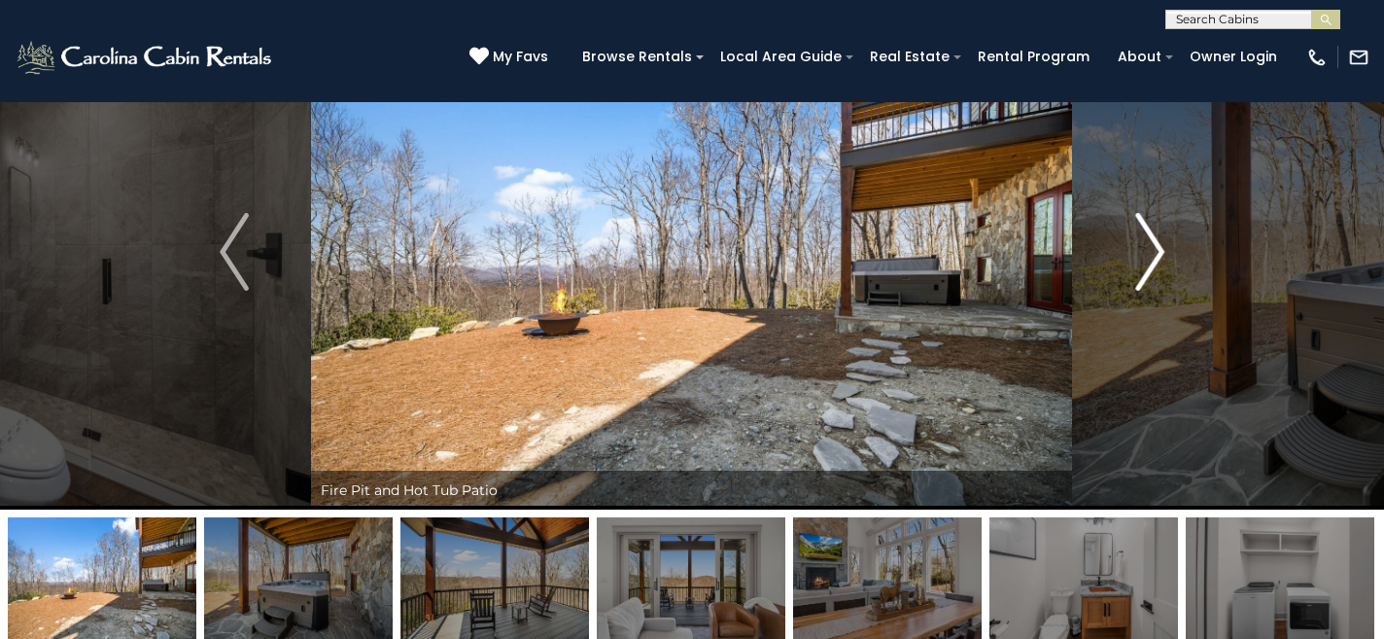
click at [1154, 255] on img "Next" at bounding box center [1149, 252] width 29 height 78
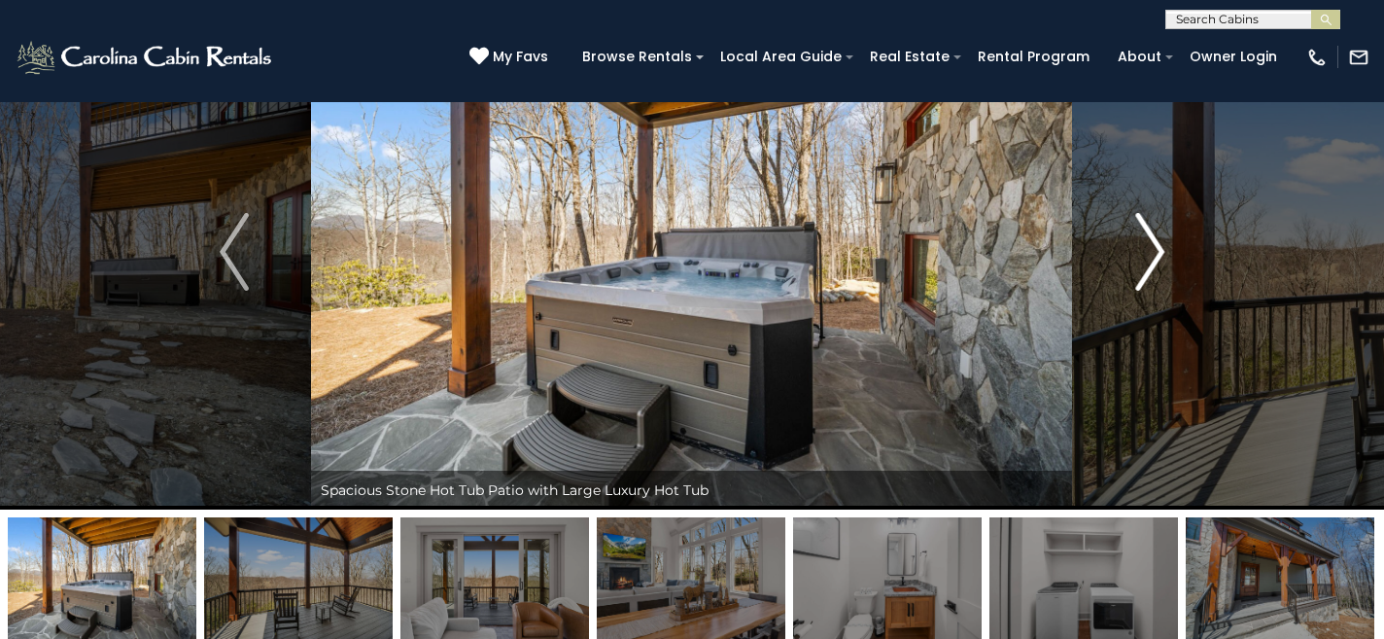
click at [1154, 255] on img "Next" at bounding box center [1149, 252] width 29 height 78
